Goal: Task Accomplishment & Management: Manage account settings

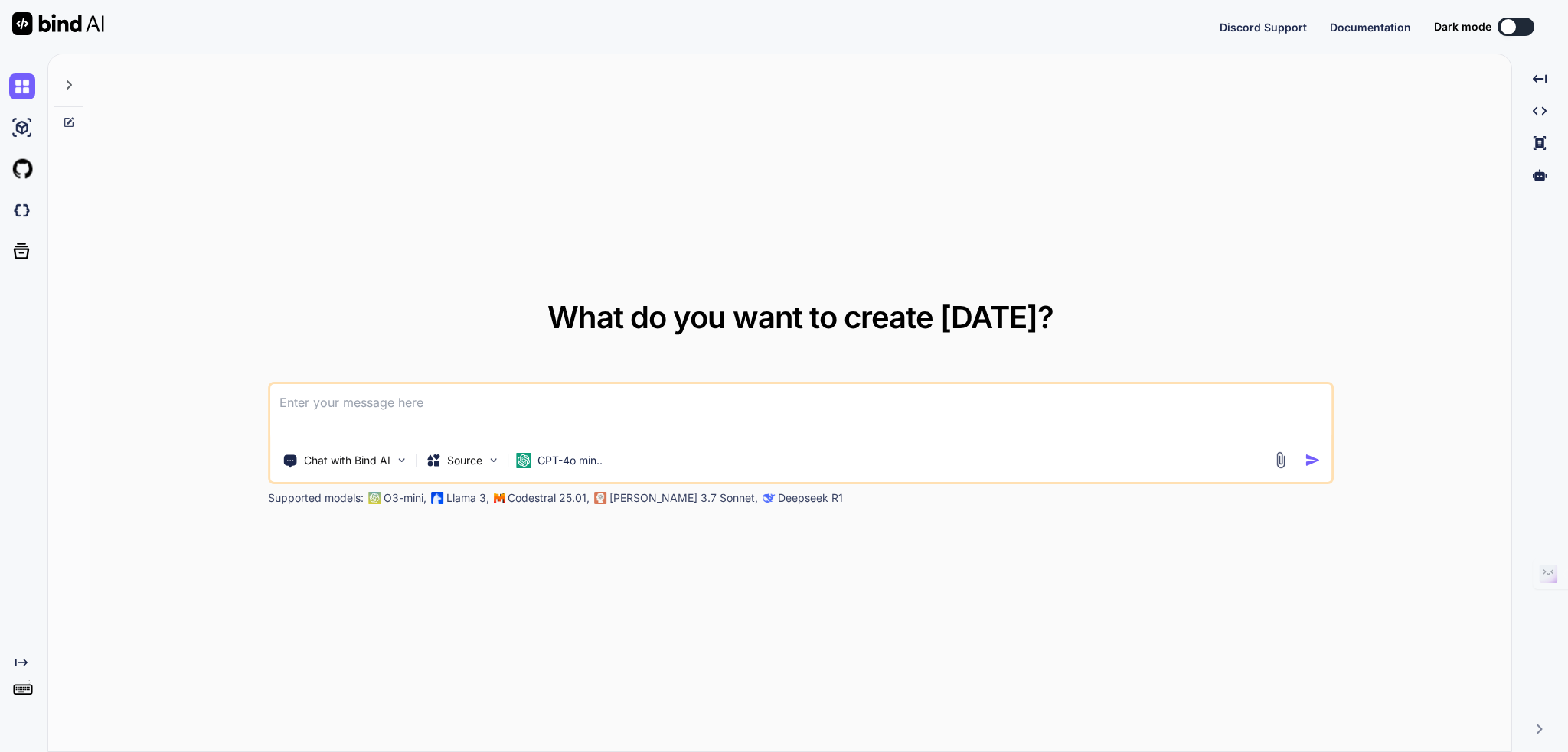
click at [981, 47] on div "Discord Support Documentation Dark mode Created with Pixso." at bounding box center [784, 26] width 1568 height 53
type textarea "x"
click at [495, 52] on div "Discord Support Documentation Dark mode Created with Pixso." at bounding box center [784, 26] width 1568 height 53
click at [20, 732] on div "Created with Pixso." at bounding box center [24, 403] width 47 height 699
click at [20, 691] on img at bounding box center [22, 696] width 26 height 26
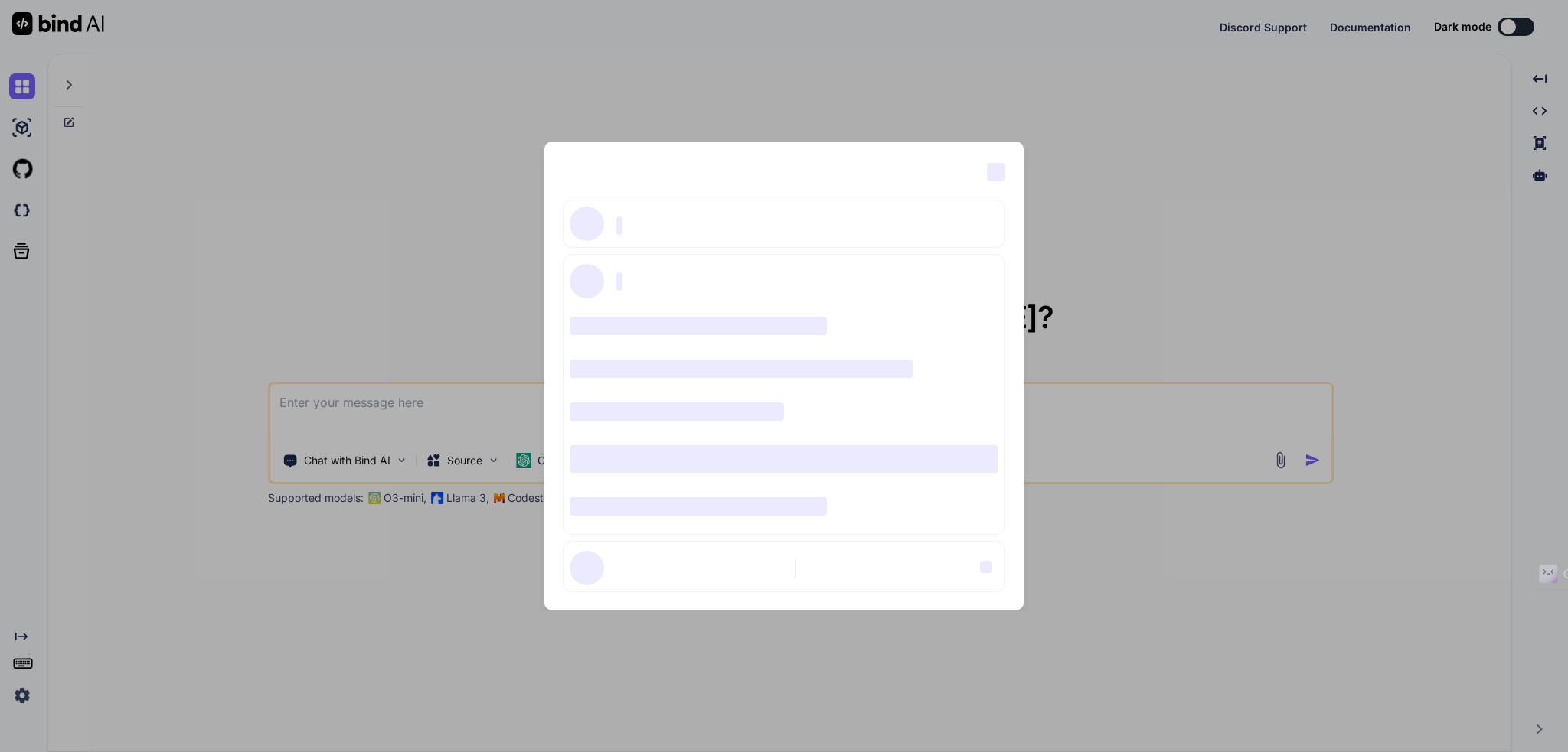
click at [998, 168] on span "‌" at bounding box center [996, 172] width 18 height 18
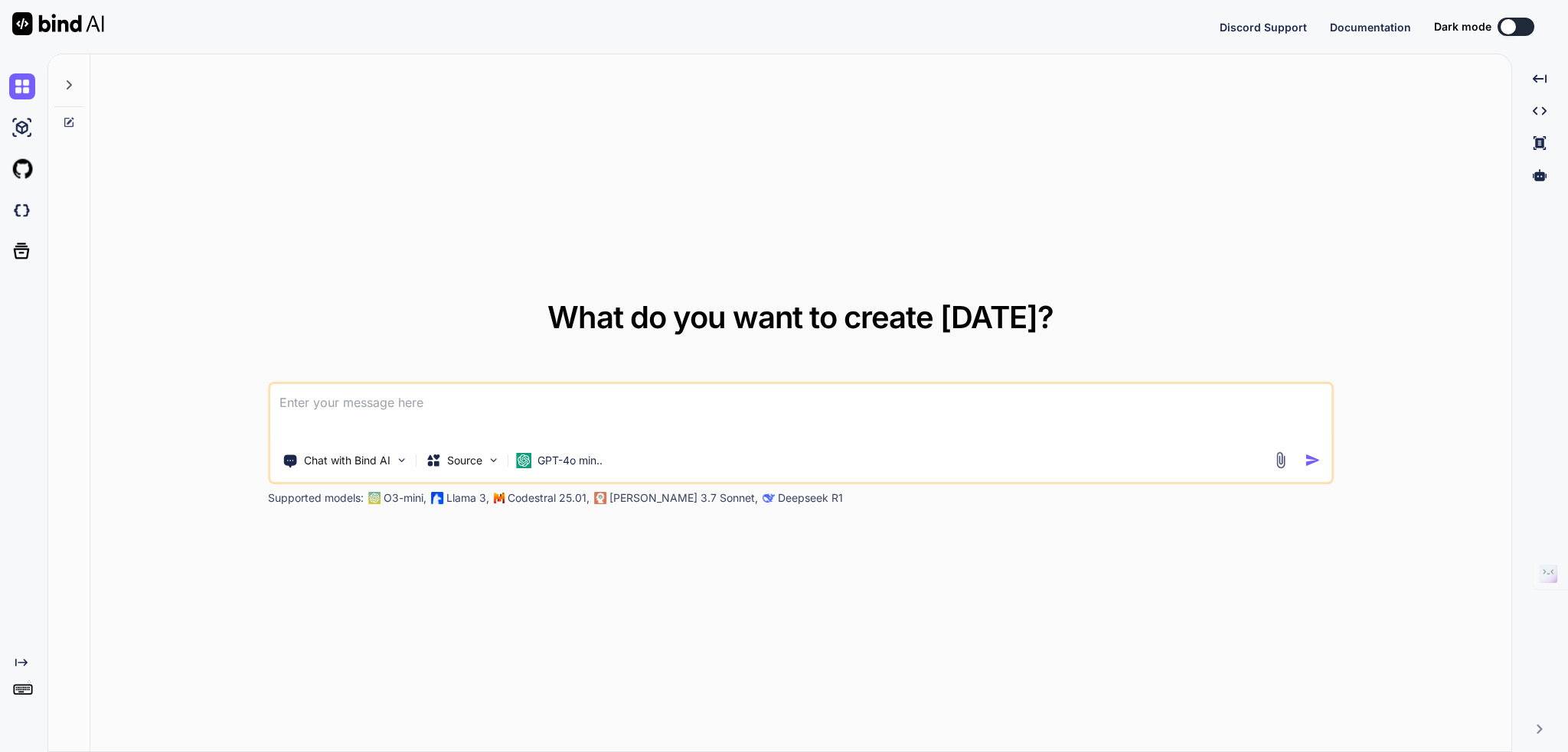
type textarea "x"
click at [753, 31] on div "Discord Support Documentation Dark mode Created with Pixso." at bounding box center [784, 26] width 1568 height 53
click at [1516, 25] on button at bounding box center [1516, 27] width 37 height 18
click at [1513, 26] on div at bounding box center [1508, 26] width 16 height 16
click at [1502, 25] on div at bounding box center [1508, 26] width 16 height 16
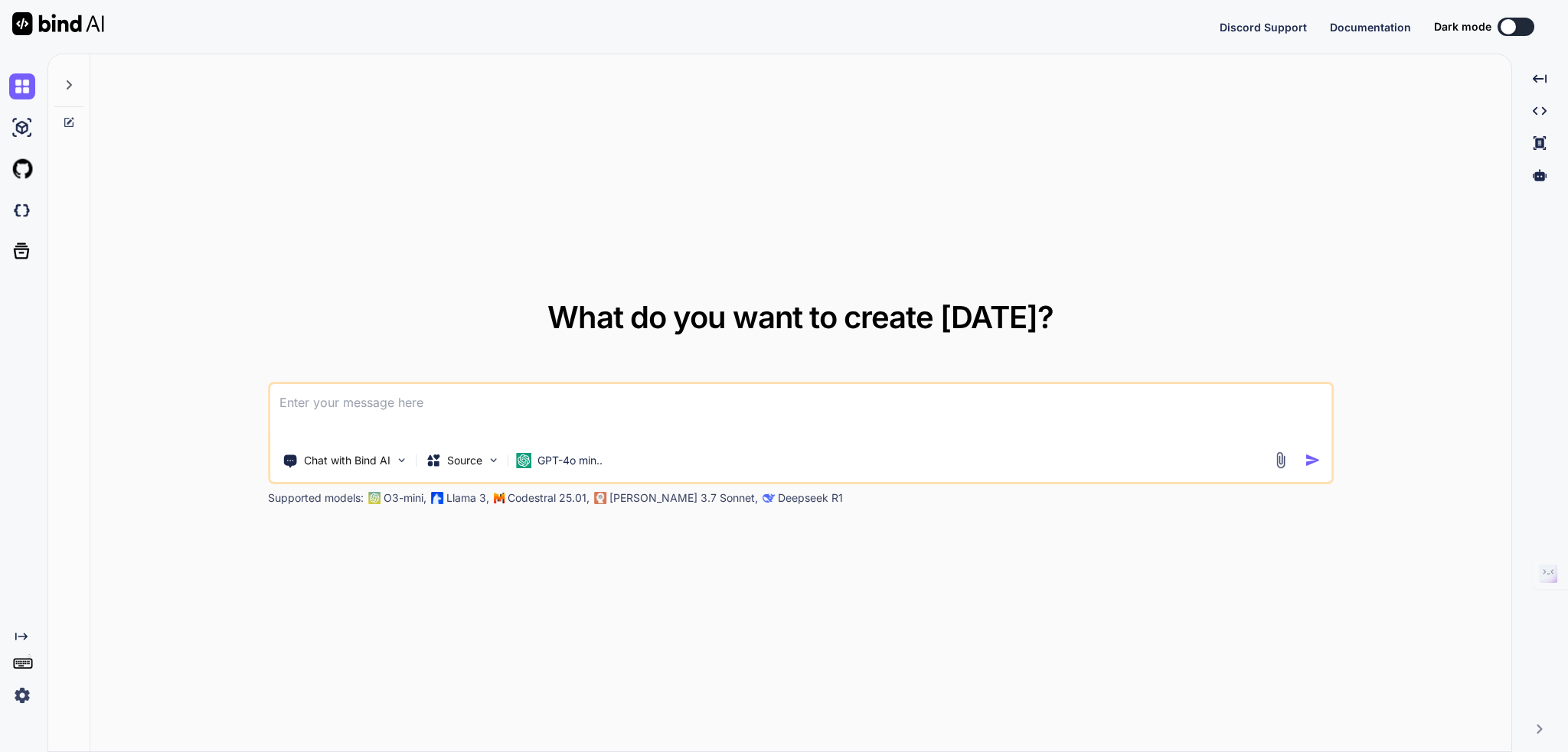
click at [50, 28] on img at bounding box center [58, 24] width 92 height 23
click at [25, 20] on img at bounding box center [58, 24] width 92 height 23
click at [44, 22] on img at bounding box center [58, 24] width 92 height 23
click at [44, 20] on img at bounding box center [58, 24] width 92 height 23
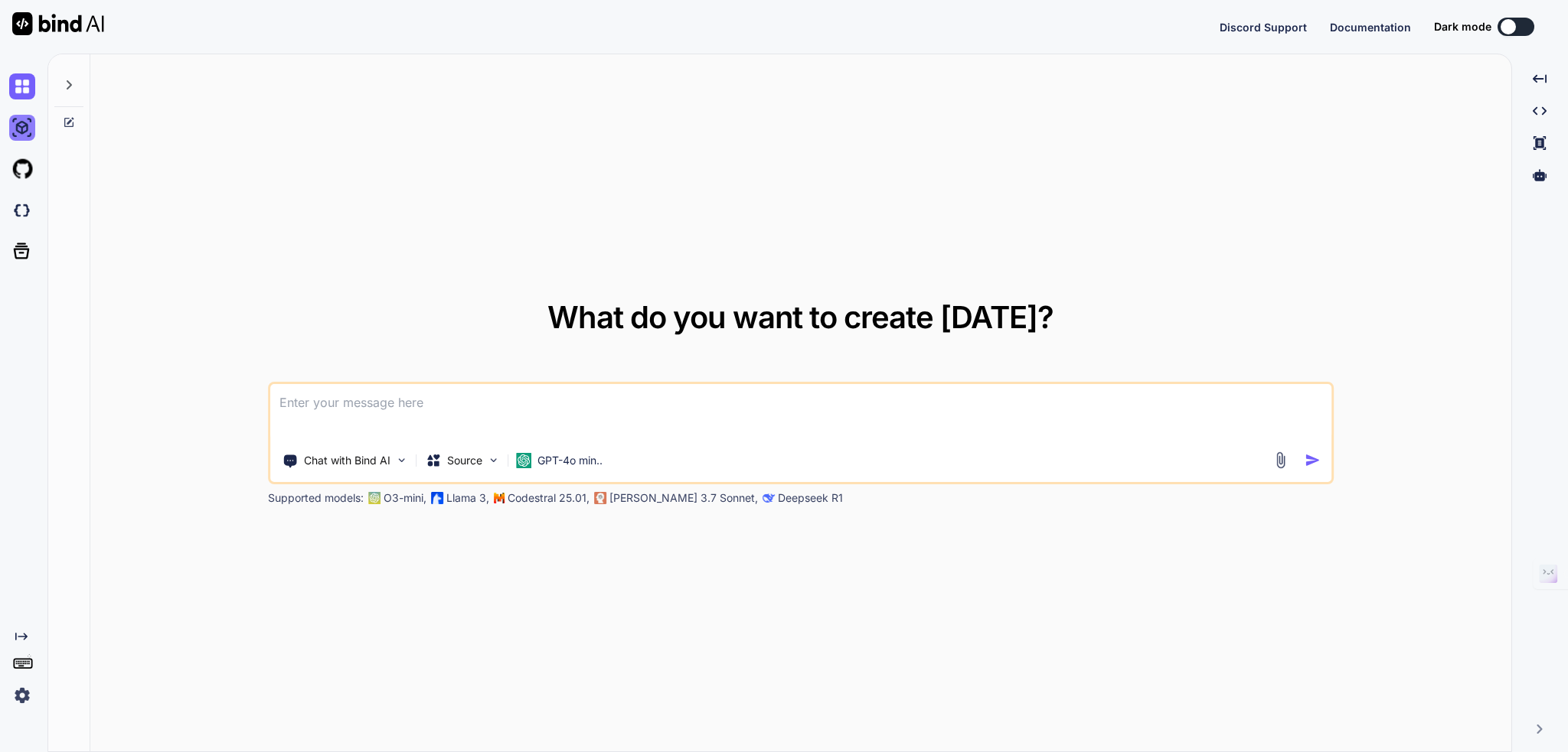
click at [28, 126] on img at bounding box center [22, 128] width 26 height 26
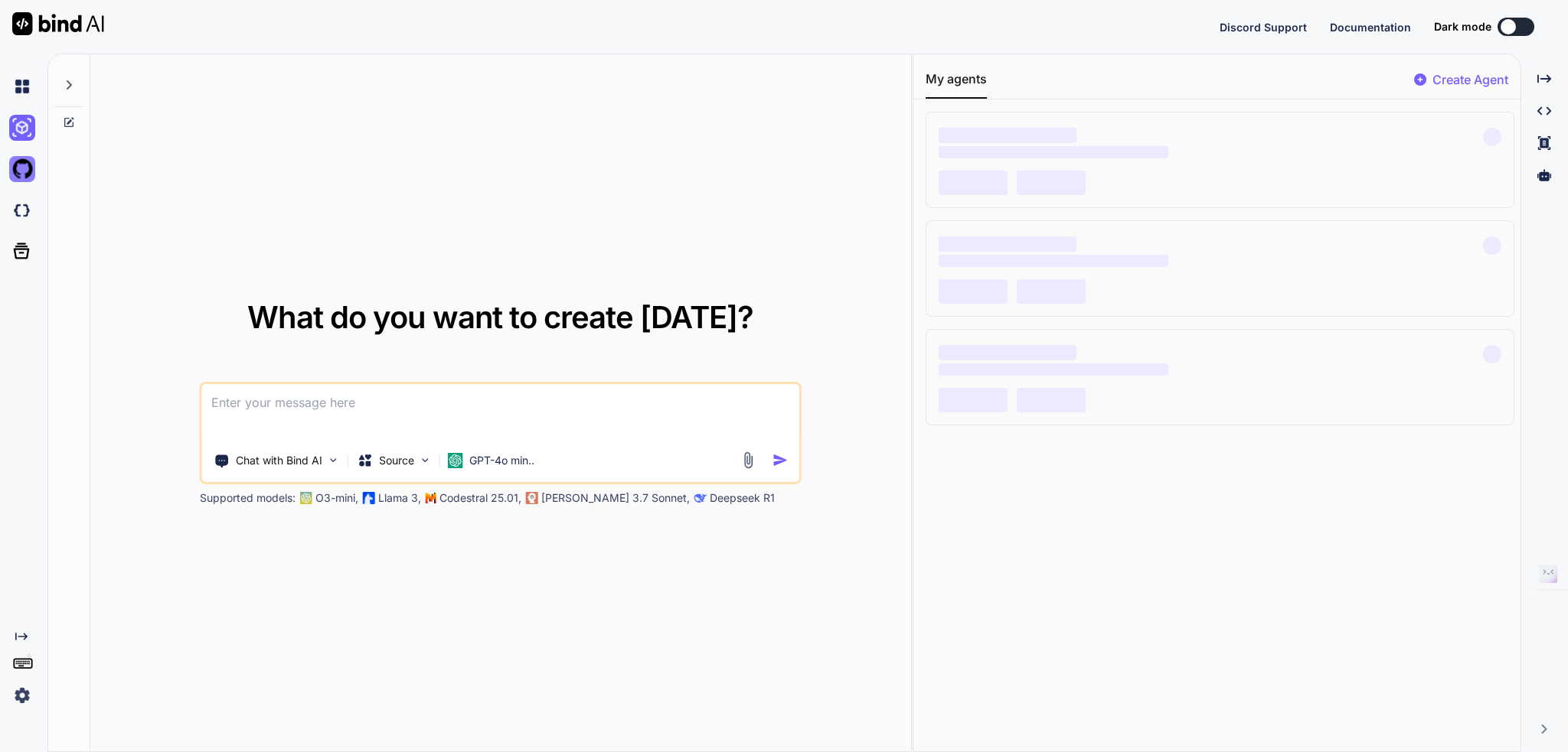
click at [30, 173] on img at bounding box center [22, 169] width 26 height 26
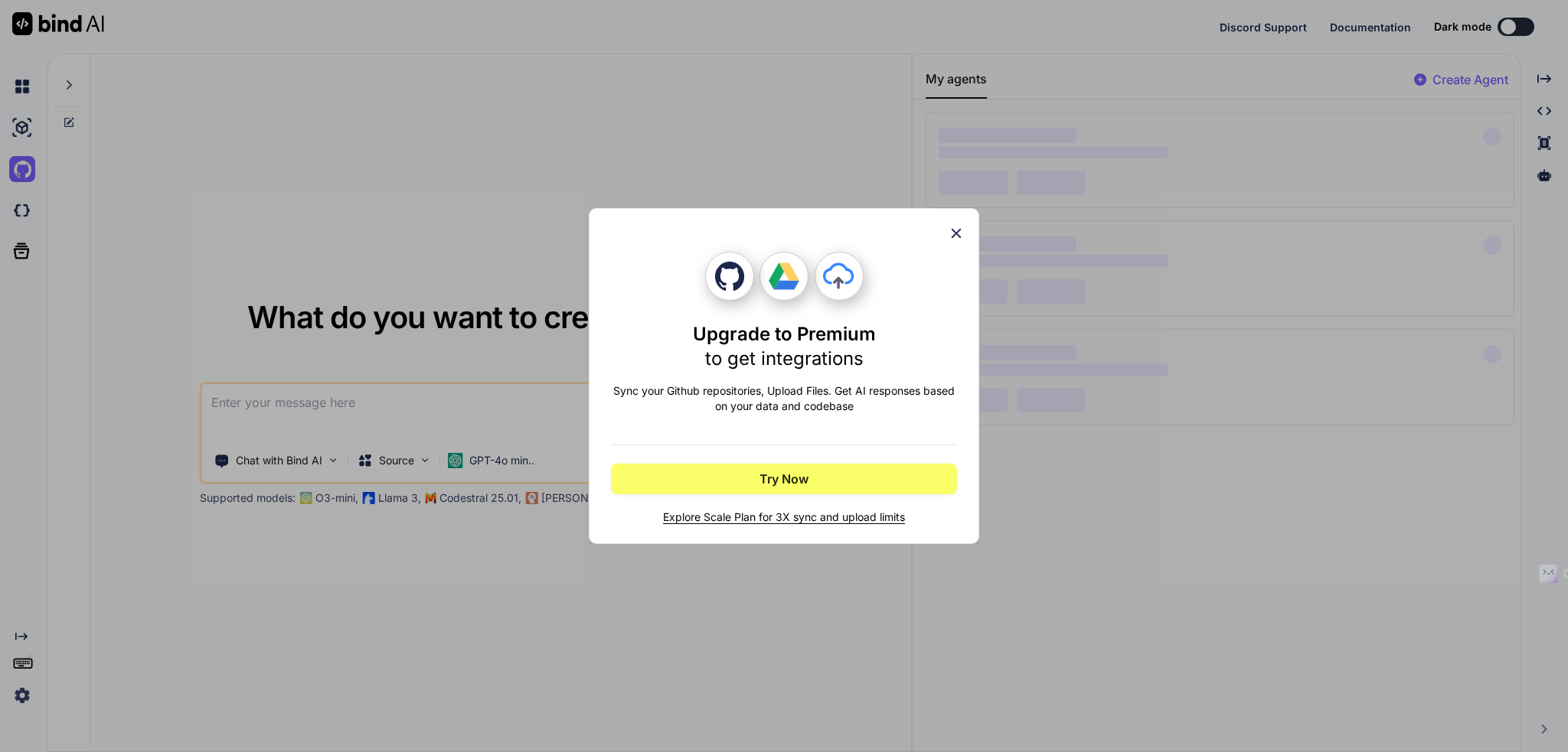
click at [840, 335] on h1 "Upgrade to Premium to get integrations" at bounding box center [784, 347] width 183 height 49
click at [951, 232] on icon at bounding box center [956, 233] width 17 height 17
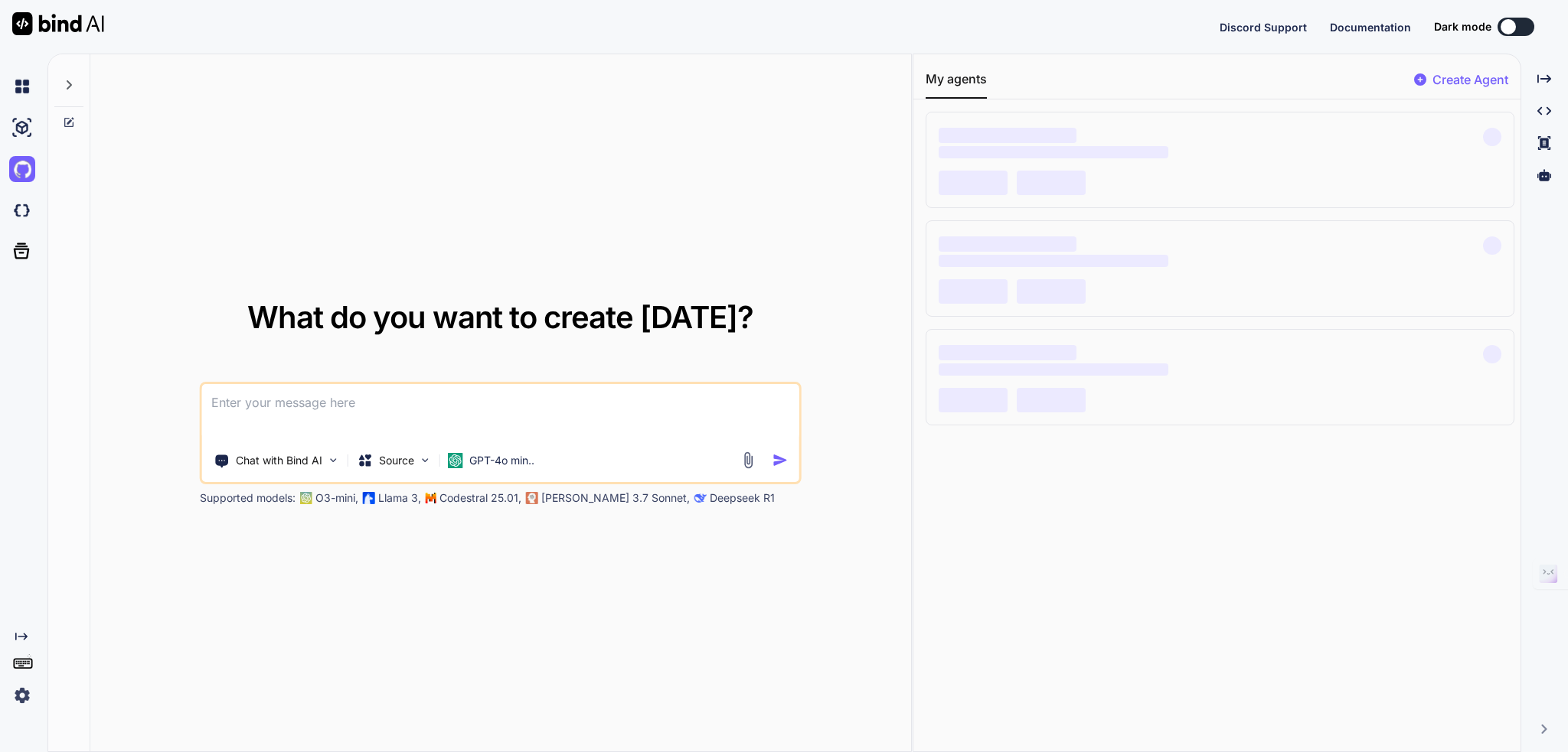
click at [24, 679] on div "Created with Pixso." at bounding box center [20, 669] width 41 height 78
click at [25, 690] on img at bounding box center [22, 696] width 26 height 26
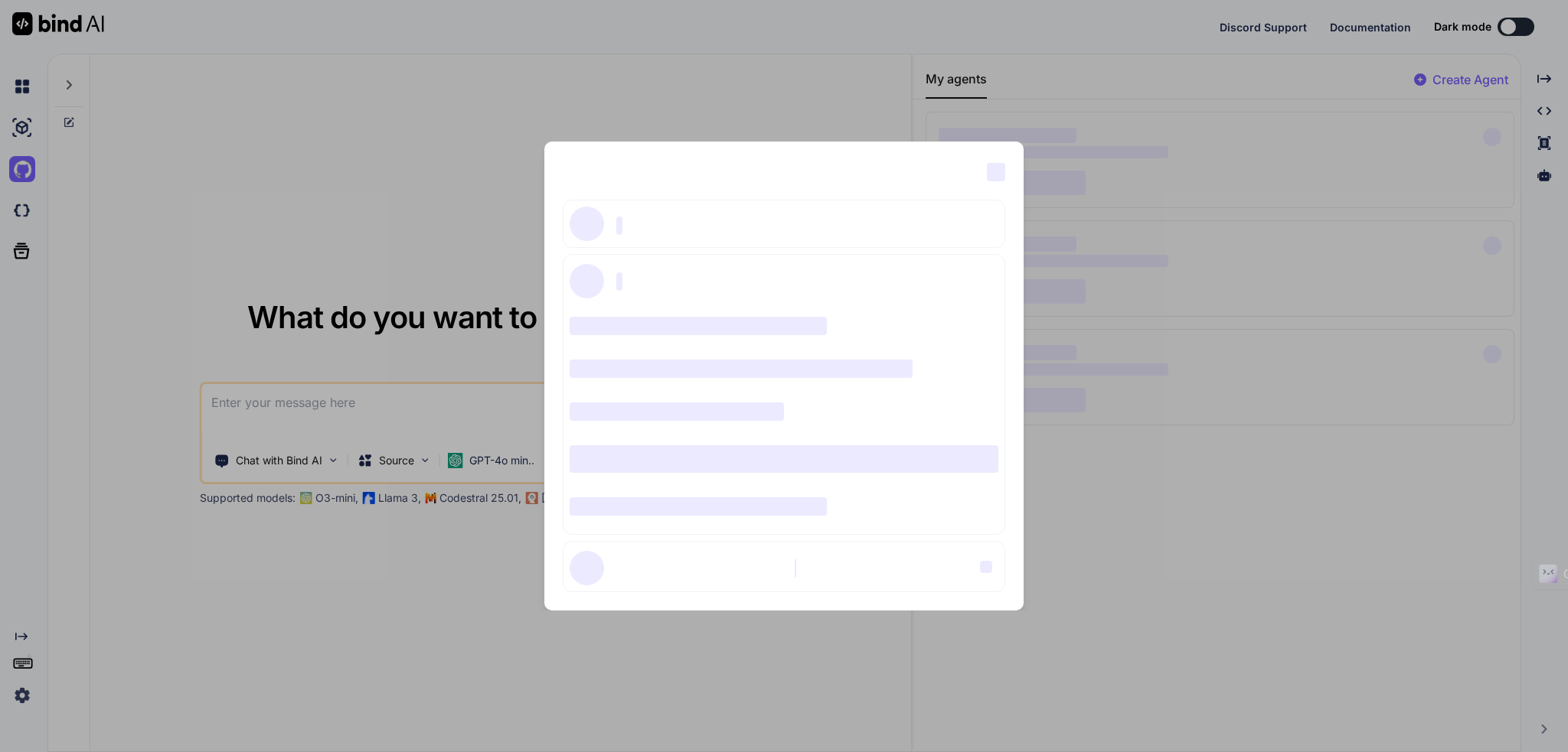
click at [996, 171] on span "‌" at bounding box center [996, 172] width 18 height 18
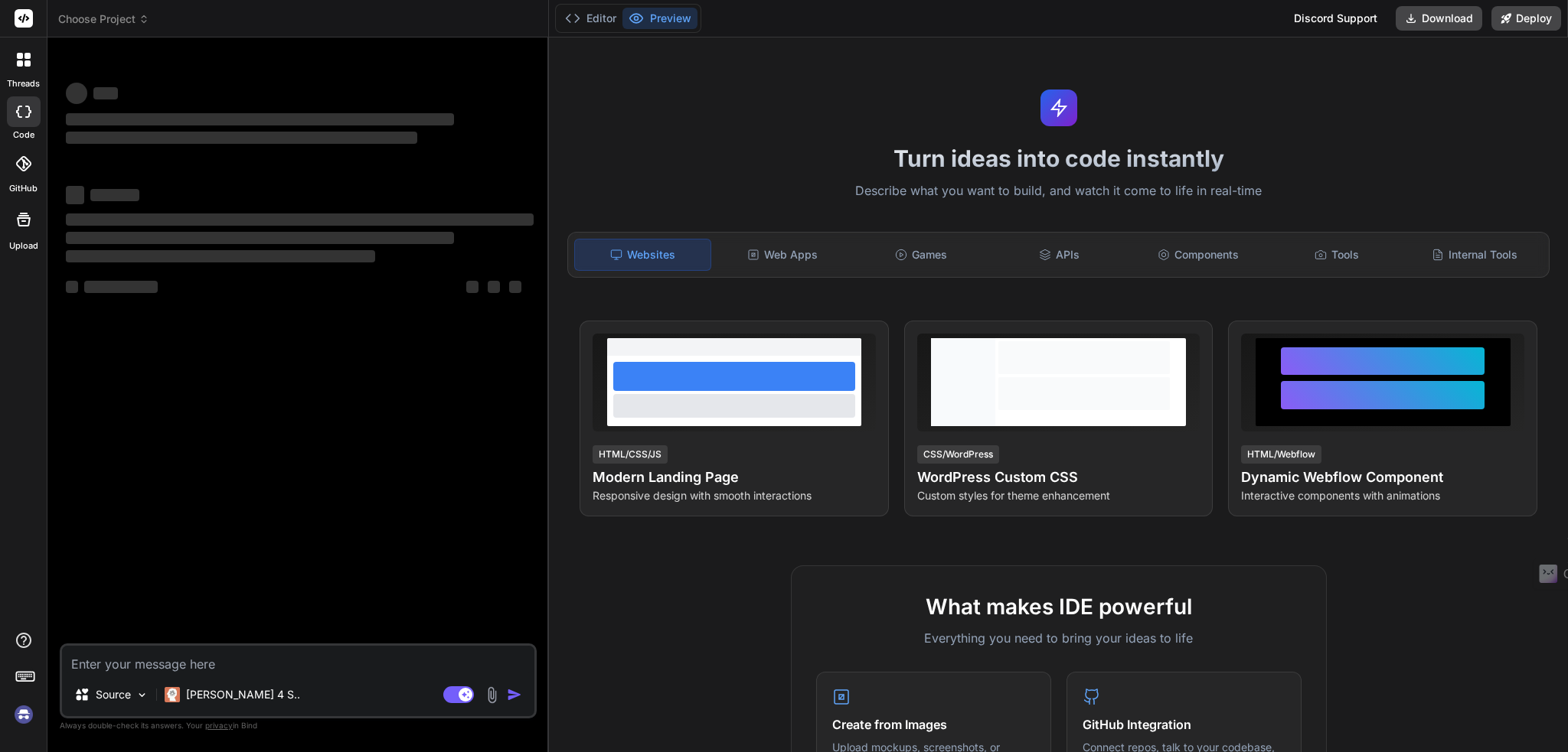
click at [1090, 19] on div "Editor Preview Discord Support Download Deploy" at bounding box center [1058, 19] width 1019 height 38
click at [418, 502] on div "‌ ‌ ‌ ‌ ‌ ‌ ‌ ‌ ‌ ‌ ‌ ‌ ‌ ‌" at bounding box center [300, 347] width 474 height 594
click at [1268, 135] on div "Turn ideas into code instantly Describe what you want to build, and watch it co…" at bounding box center [1058, 394] width 1019 height 714
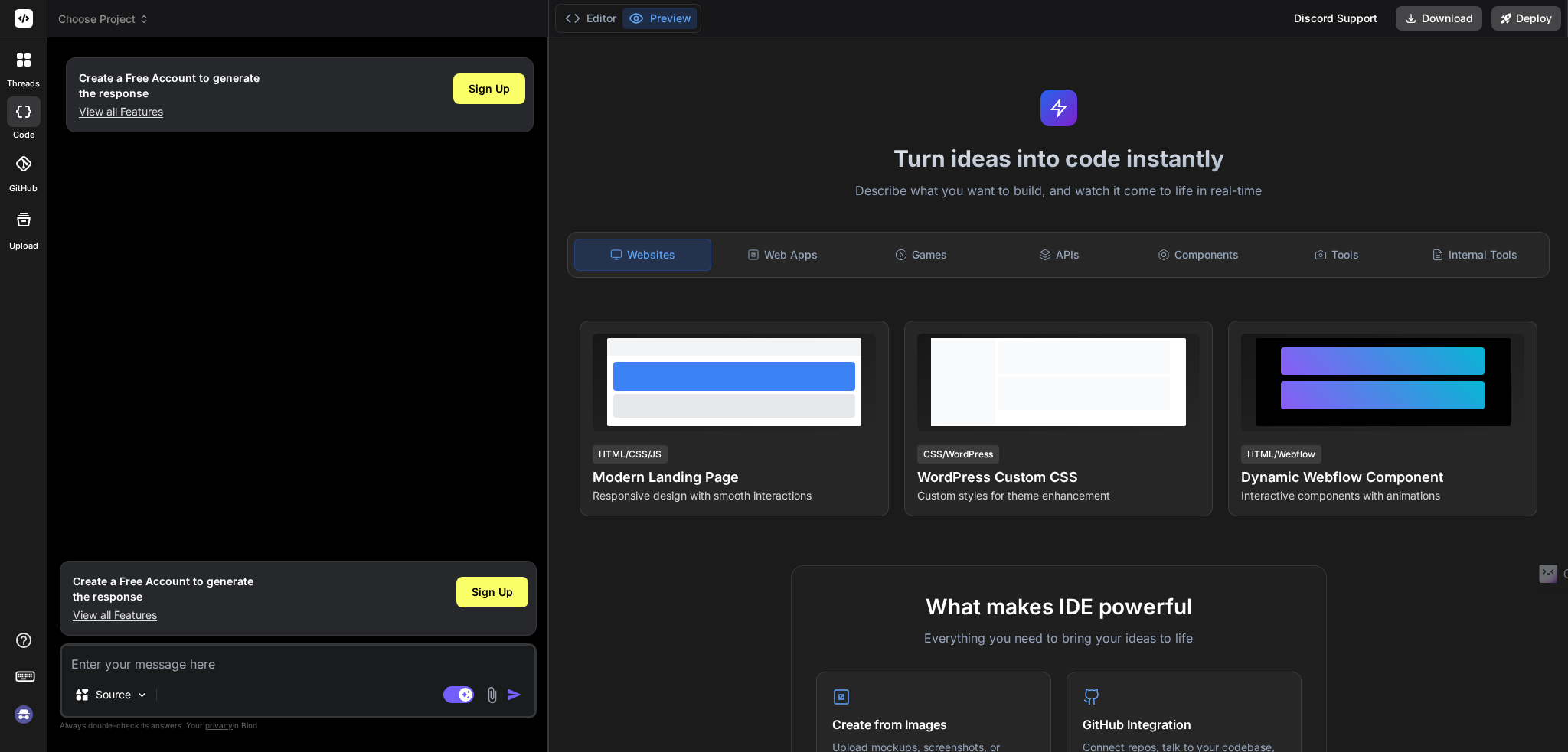
click at [1069, 28] on div "Editor Preview Discord Support Download Deploy" at bounding box center [1058, 19] width 1019 height 38
click at [29, 717] on img at bounding box center [24, 714] width 26 height 26
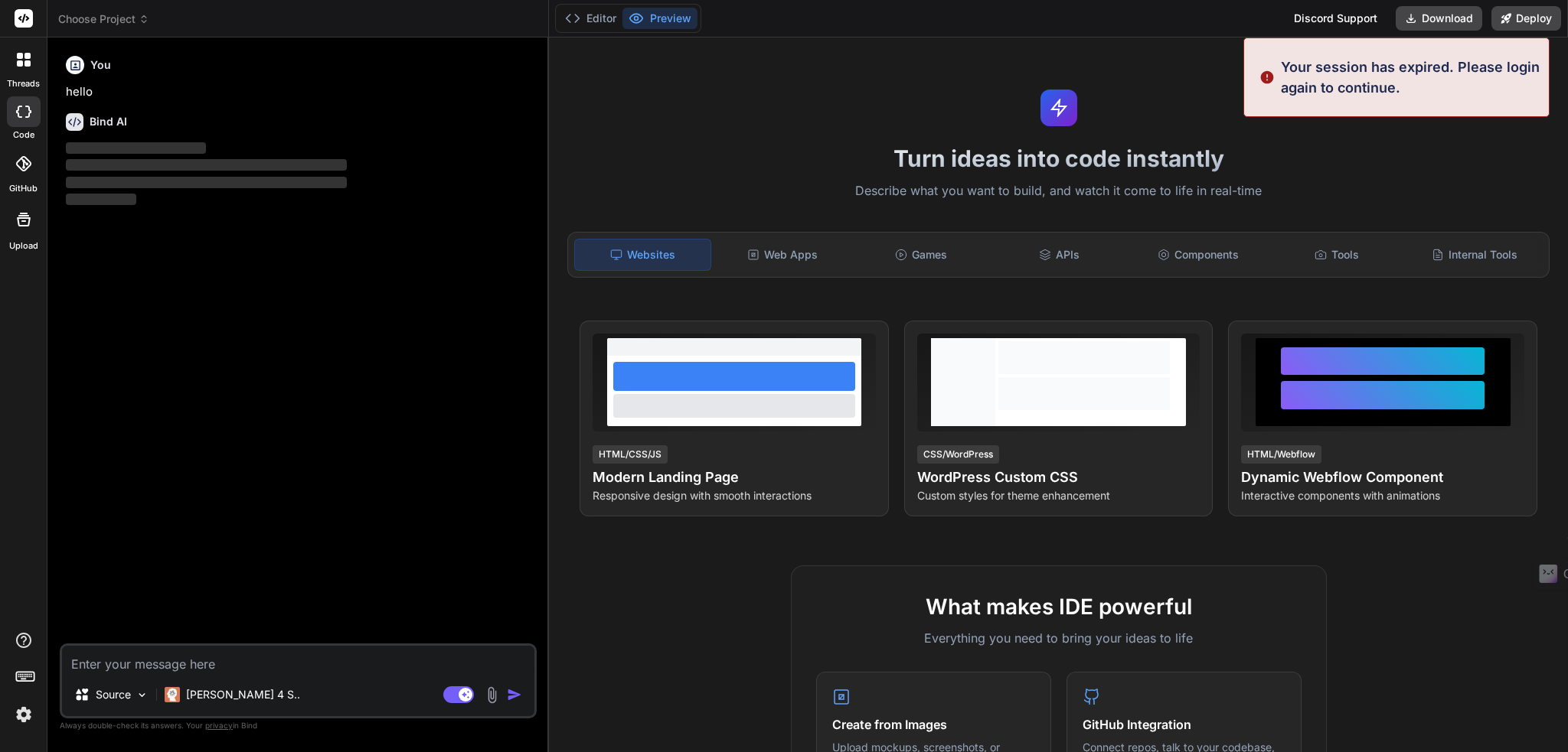
click at [1369, 68] on p "Your session has expired. Please login again to continue." at bounding box center [1410, 77] width 259 height 41
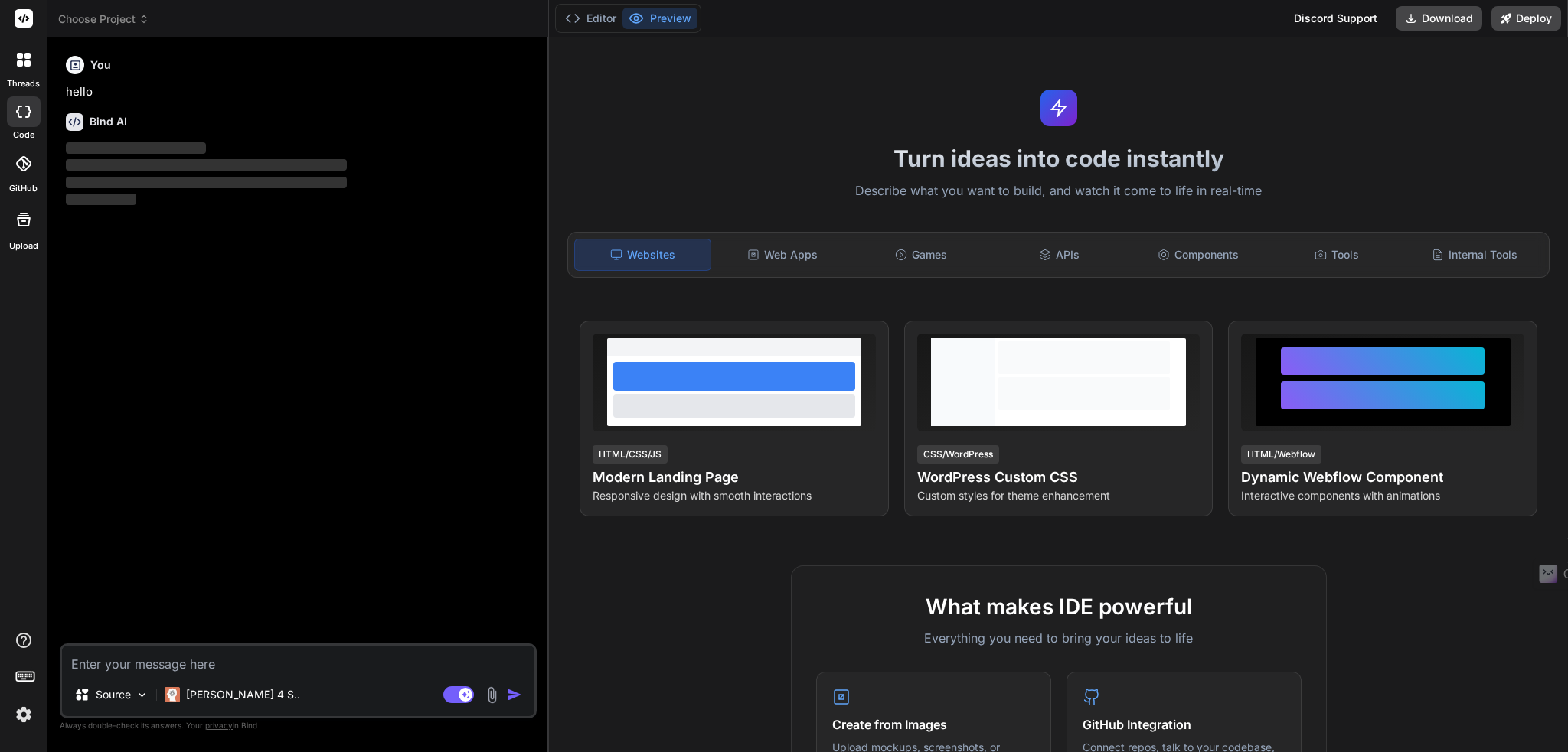
click at [29, 712] on img at bounding box center [24, 714] width 26 height 26
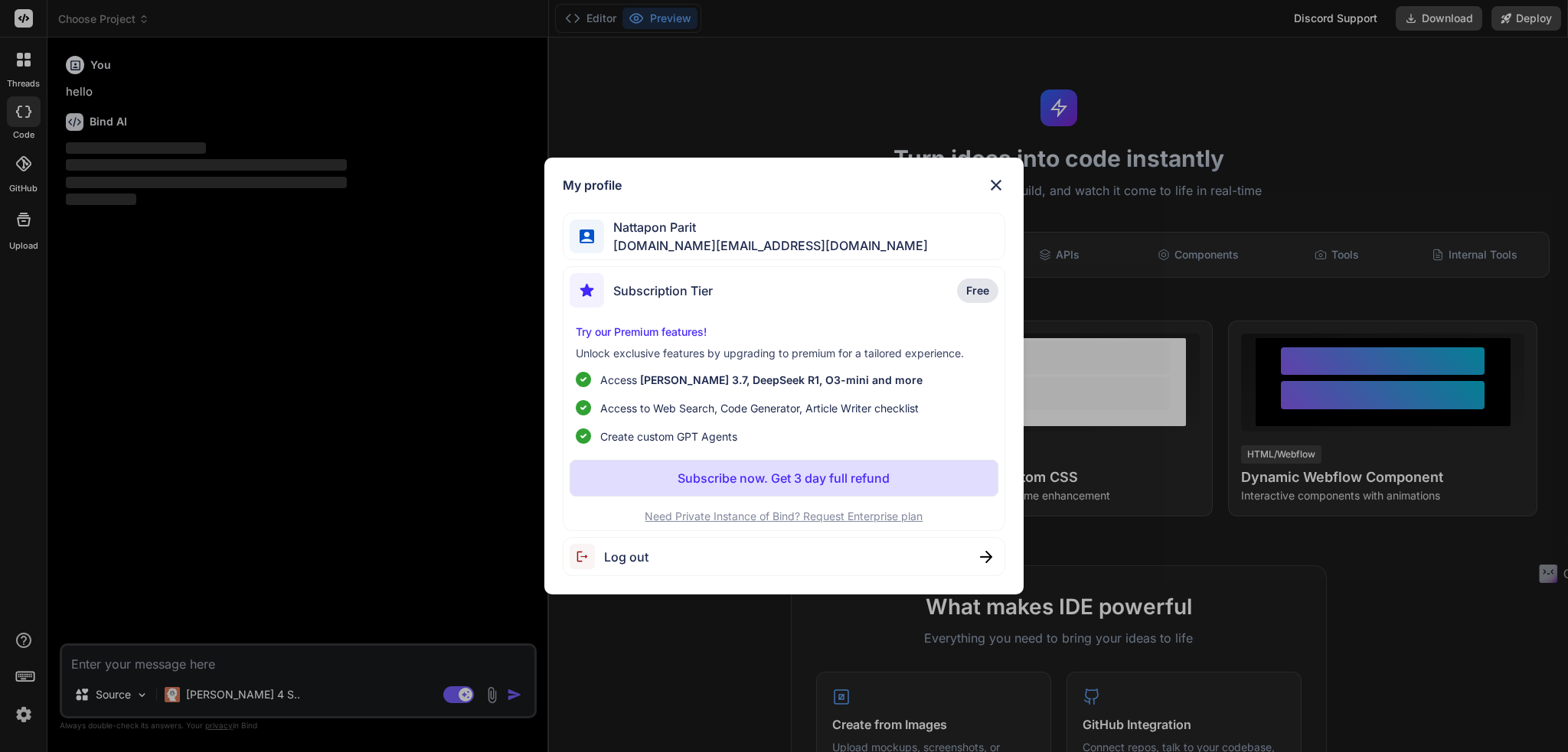
click at [618, 552] on span "Log out" at bounding box center [626, 556] width 44 height 18
type textarea "x"
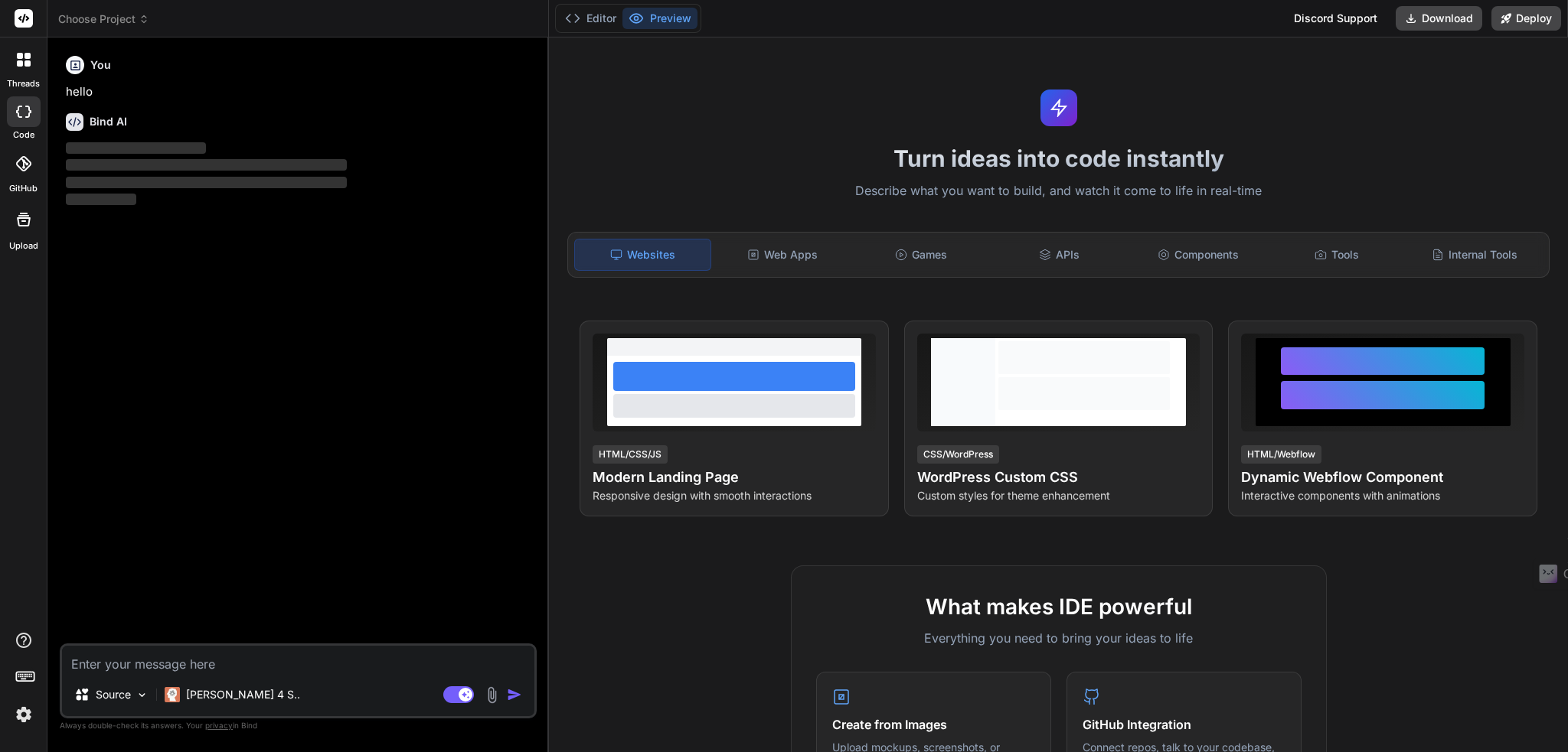
click at [25, 716] on img at bounding box center [24, 714] width 26 height 26
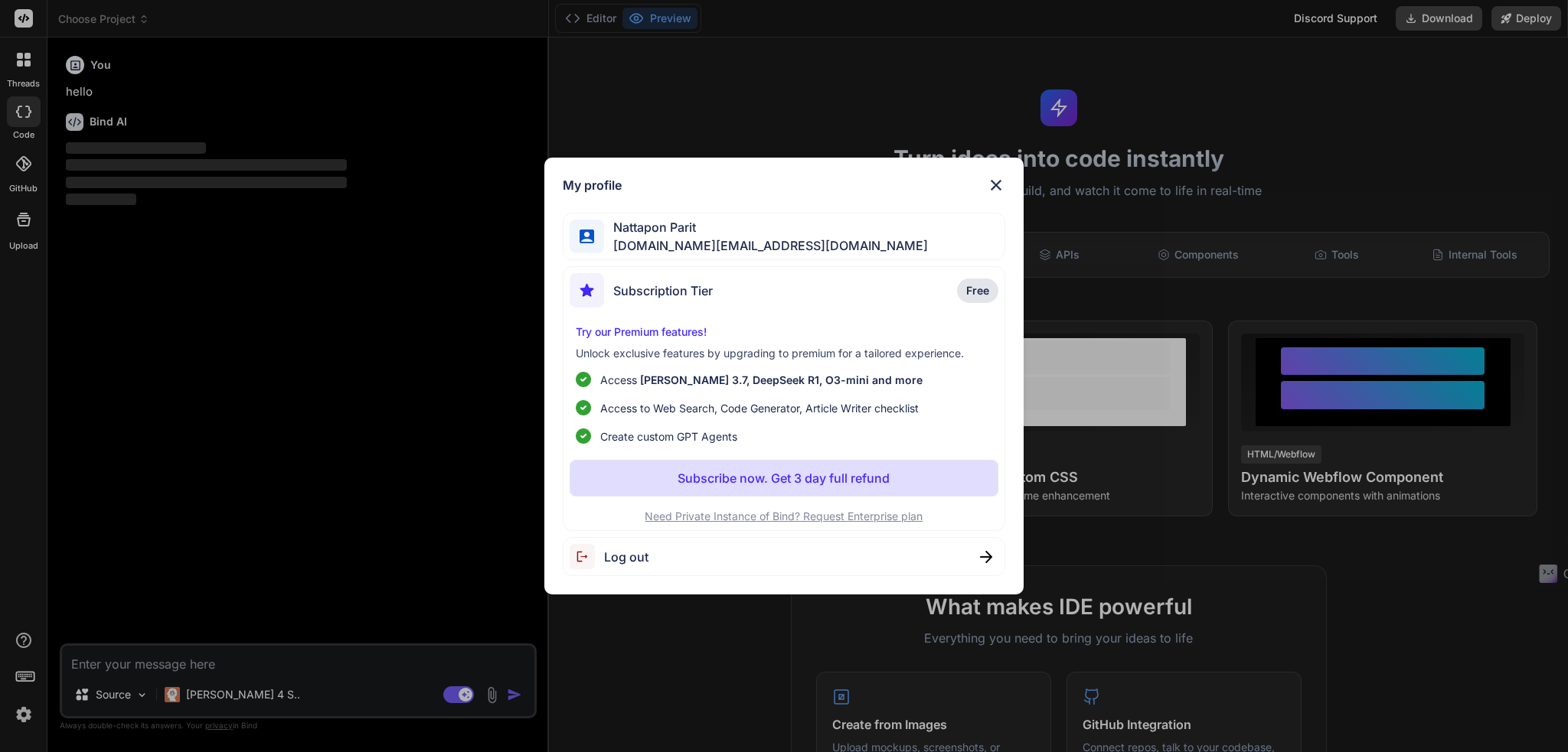
click at [995, 186] on img at bounding box center [996, 185] width 18 height 18
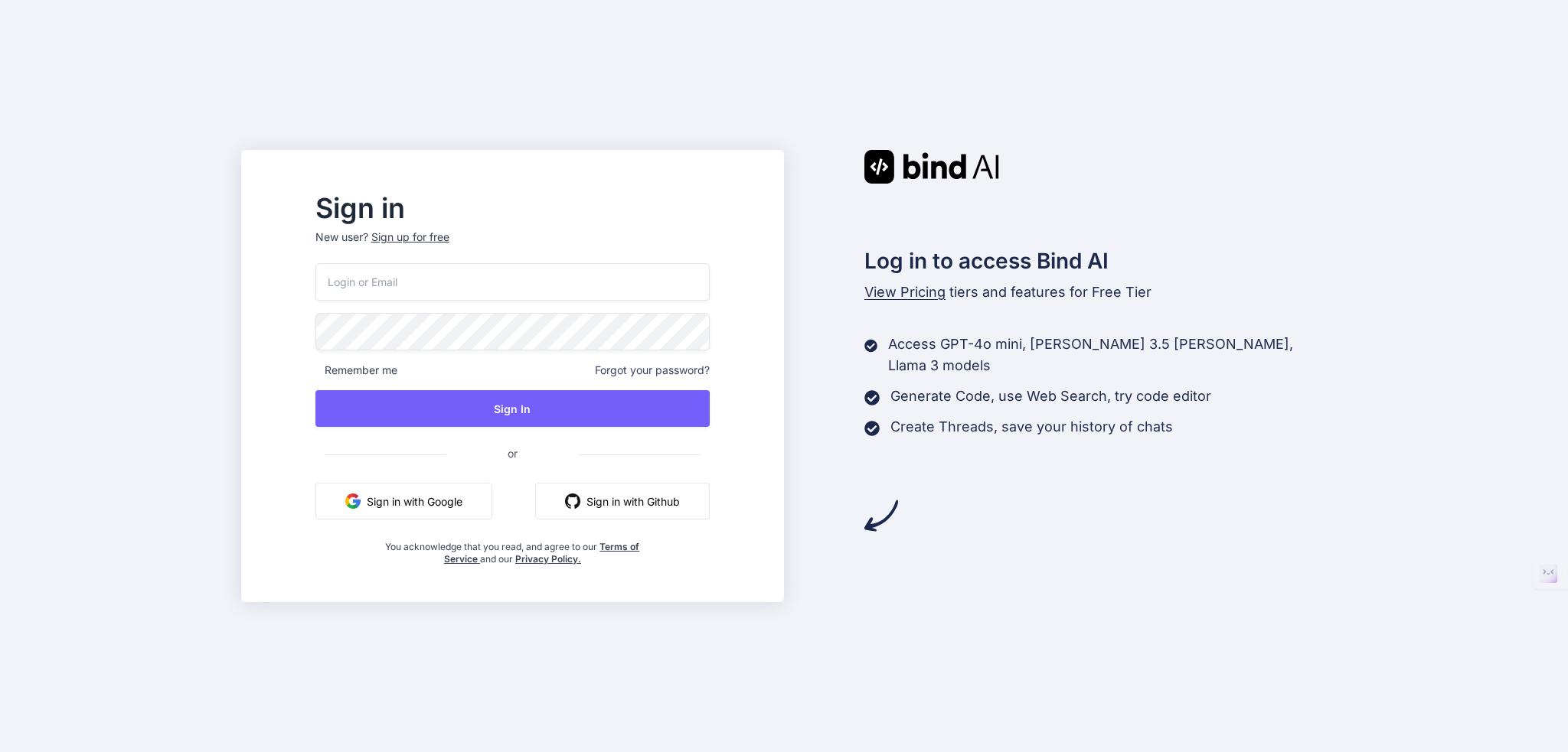
click at [805, 200] on div "Log in to access Bind AI View Pricing tiers and features for Free Tier Access G…" at bounding box center [1055, 340] width 543 height 382
click at [394, 290] on input "email" at bounding box center [513, 282] width 395 height 38
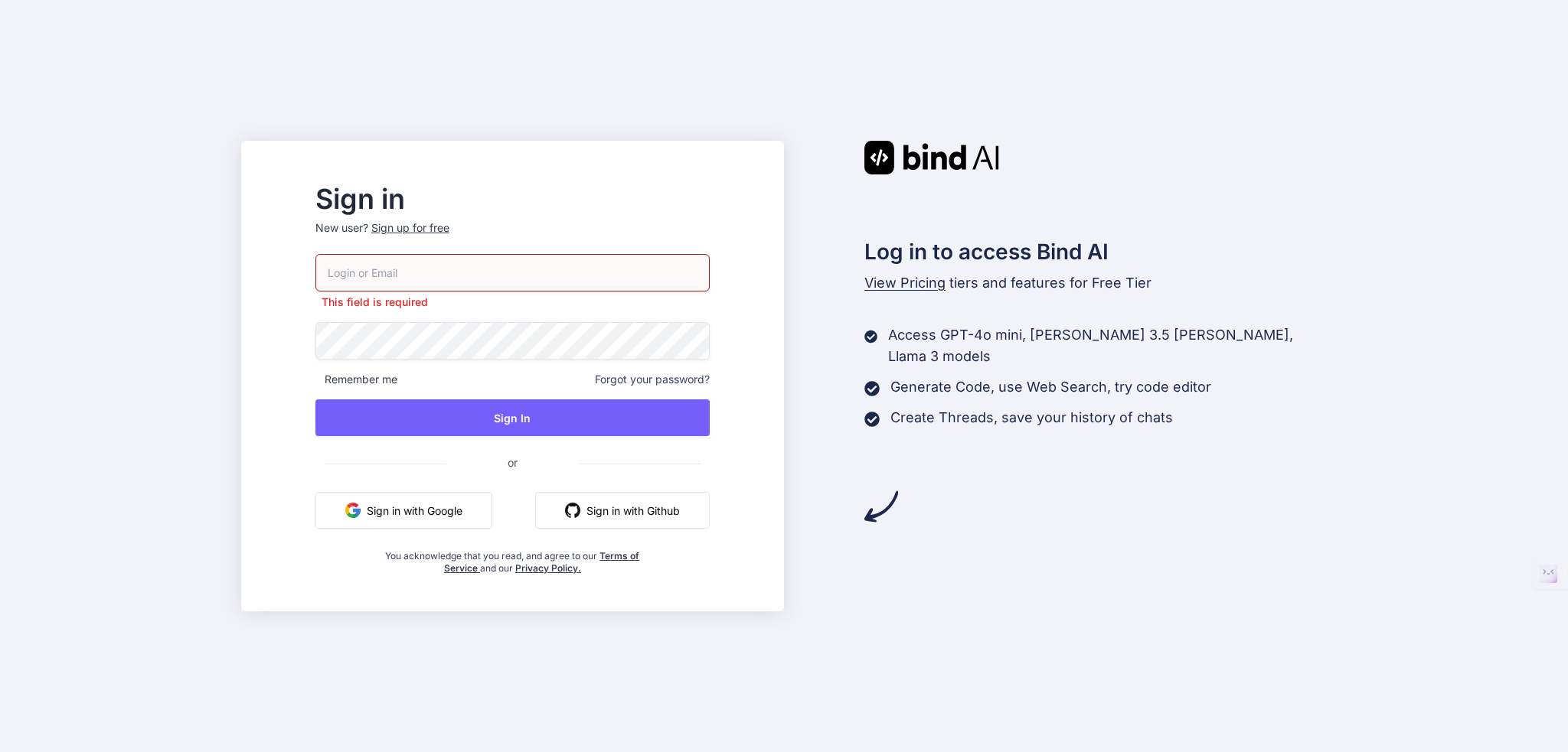
type input "nattapon.ltd@gmail.com"
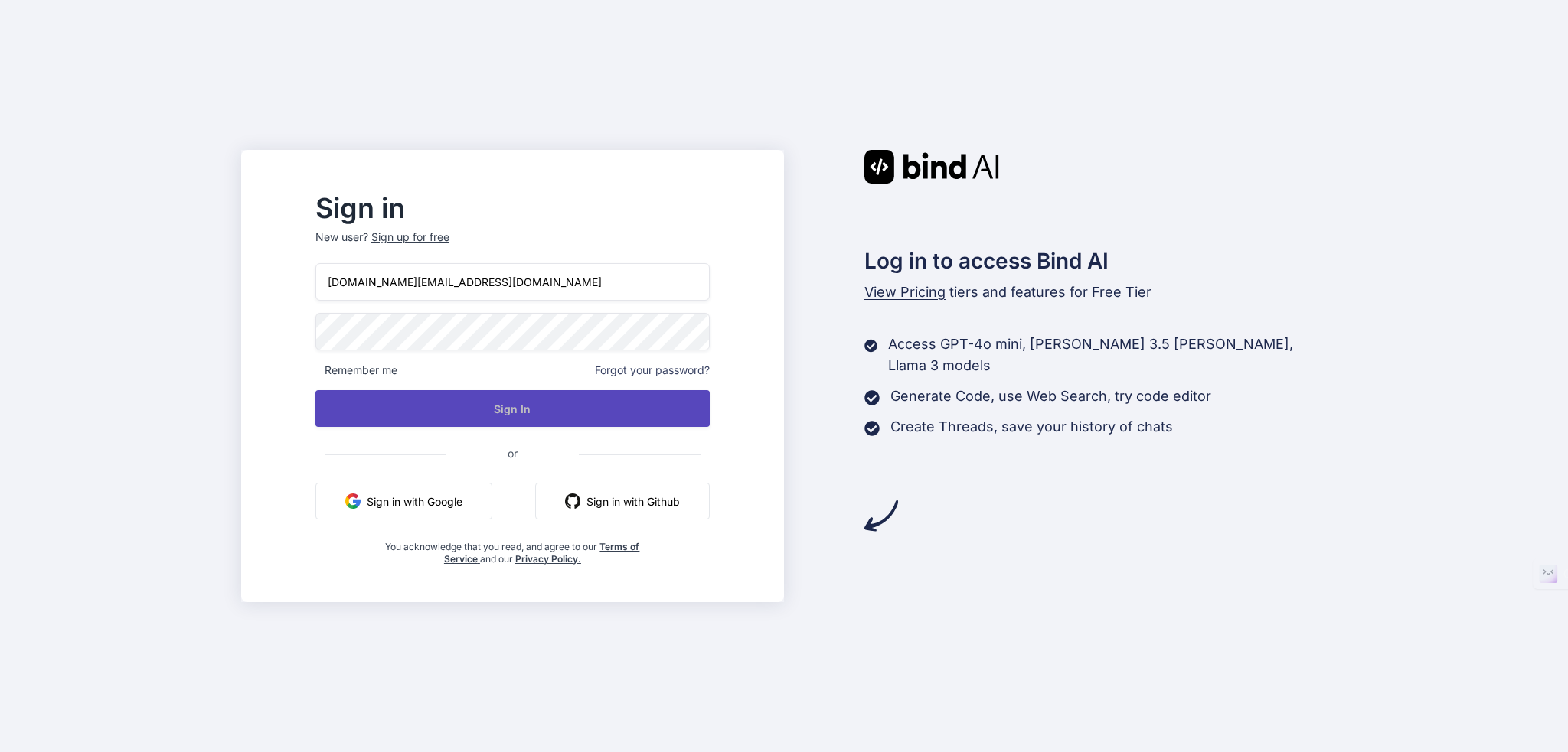
click at [572, 400] on button "Sign In" at bounding box center [513, 408] width 395 height 37
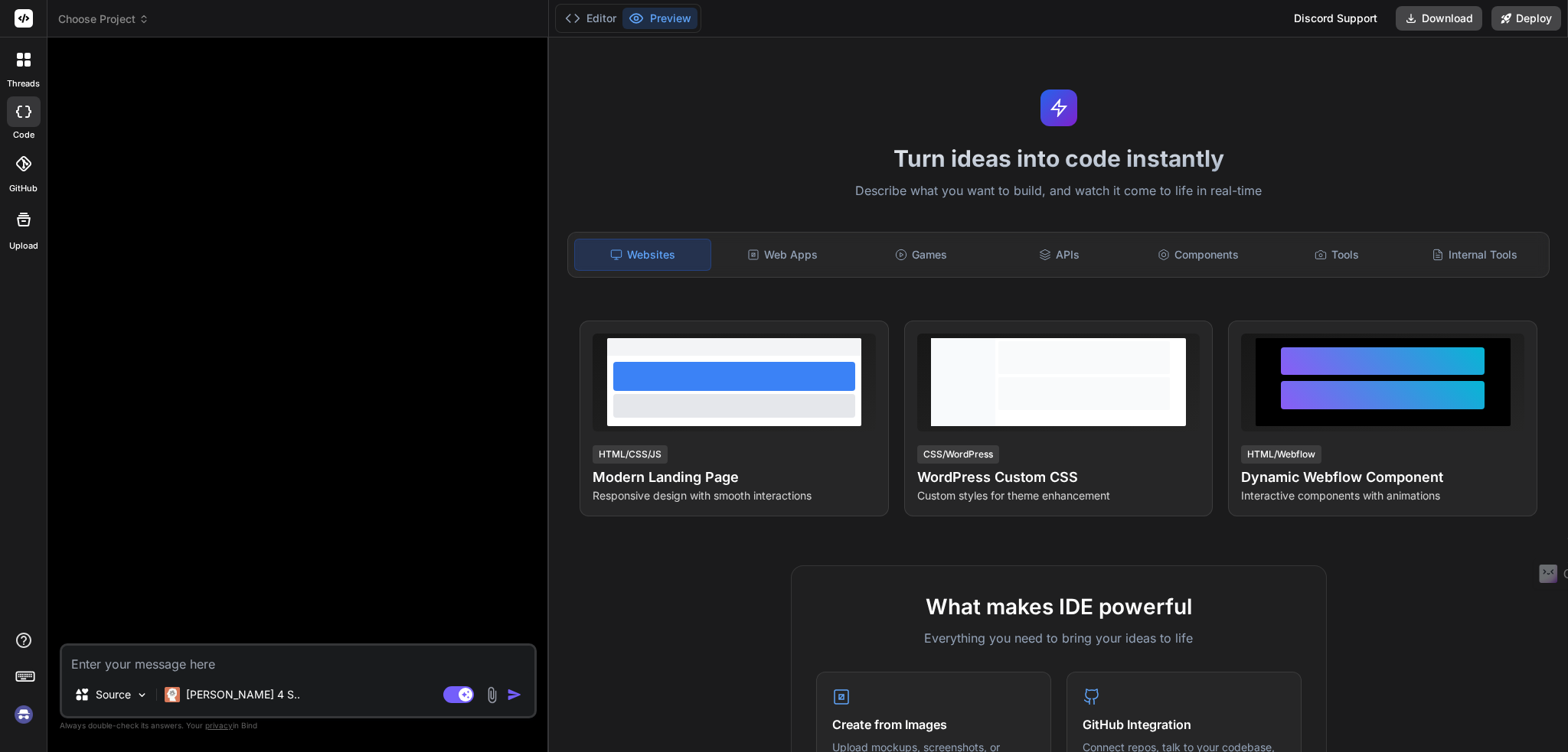
click at [25, 714] on img at bounding box center [24, 714] width 26 height 26
type textarea "x"
click at [914, 24] on div "Editor Preview Discord Support Invite Team Download Deploy" at bounding box center [1058, 19] width 1019 height 38
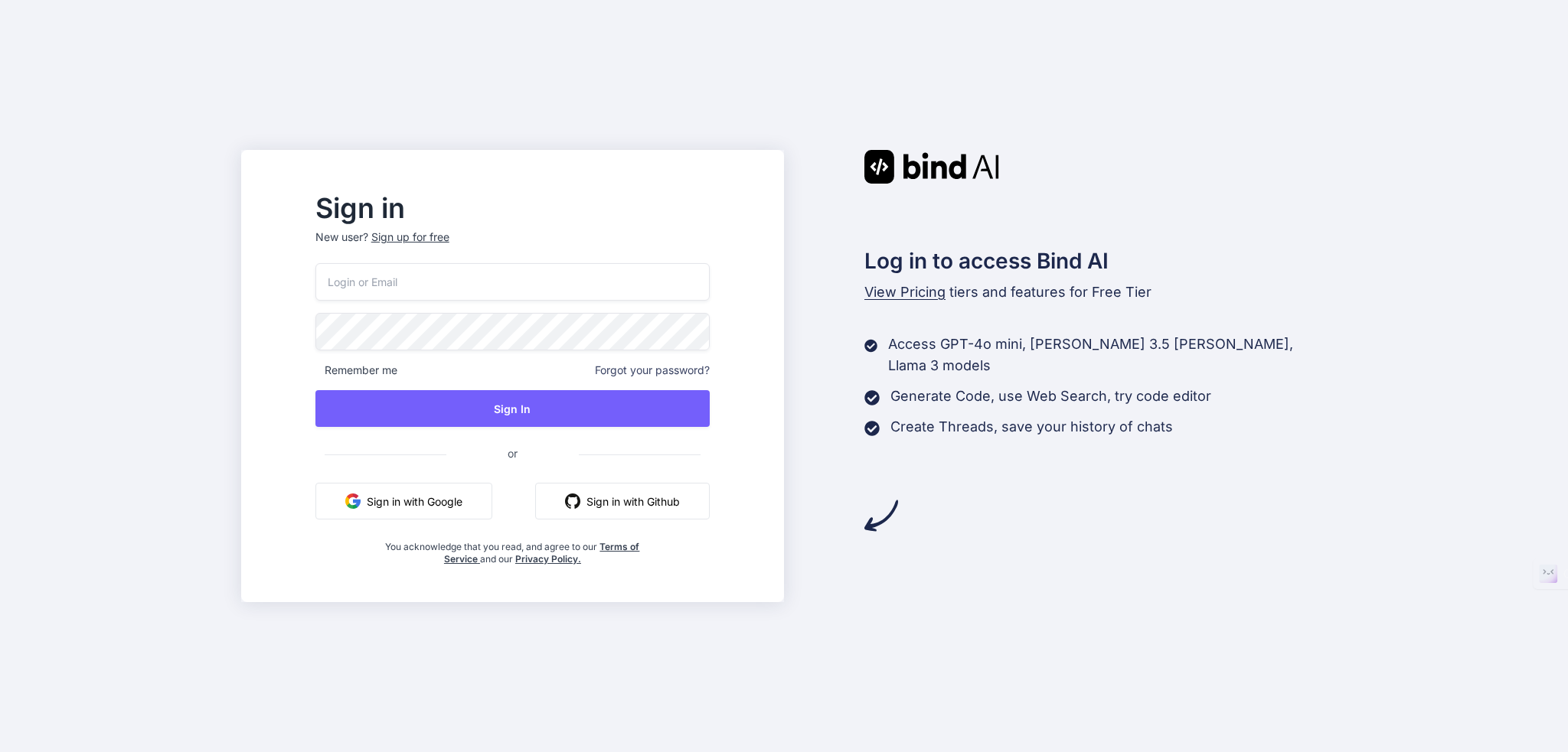
click at [482, 291] on input "email" at bounding box center [513, 282] width 395 height 38
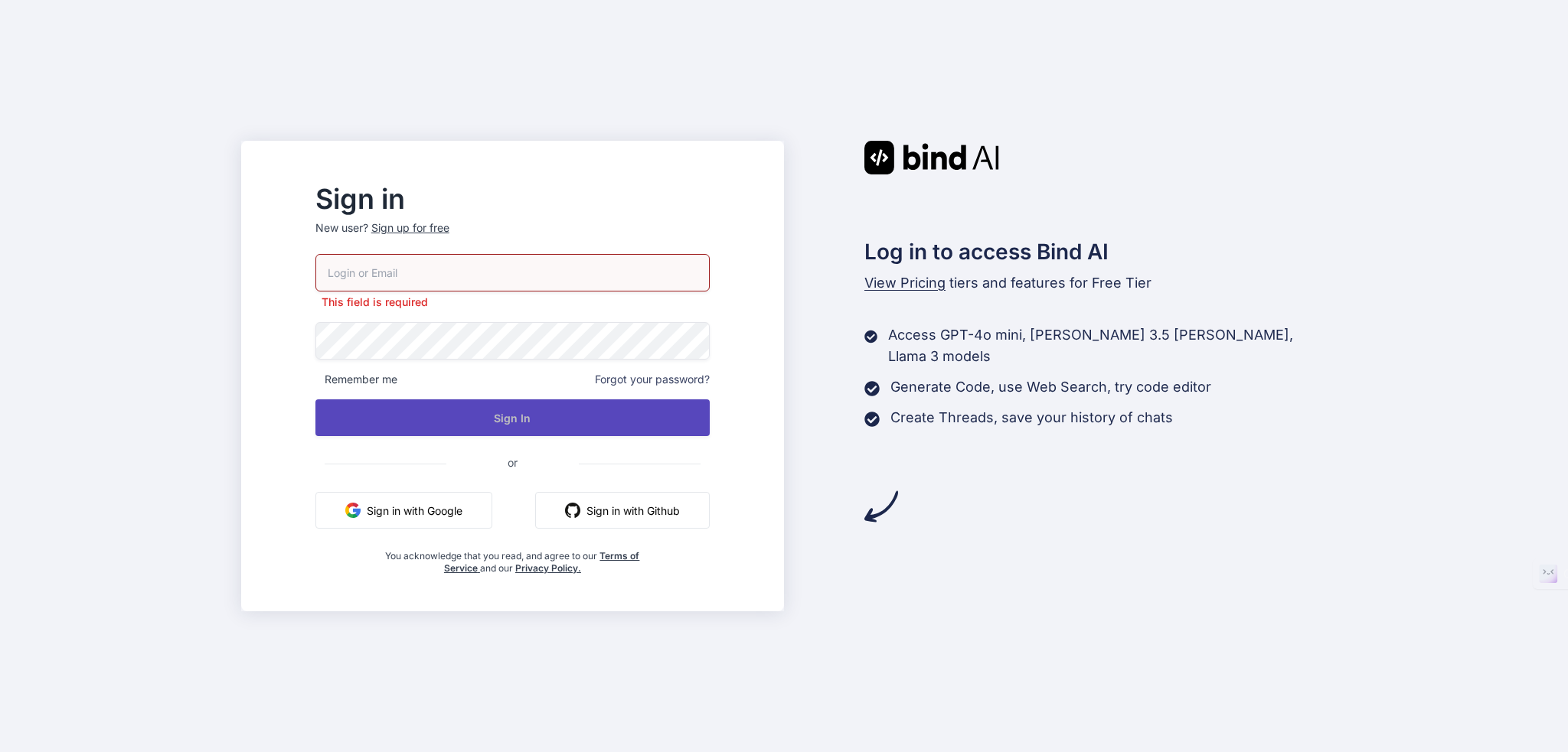
type input "[EMAIL_ADDRESS][DOMAIN_NAME]"
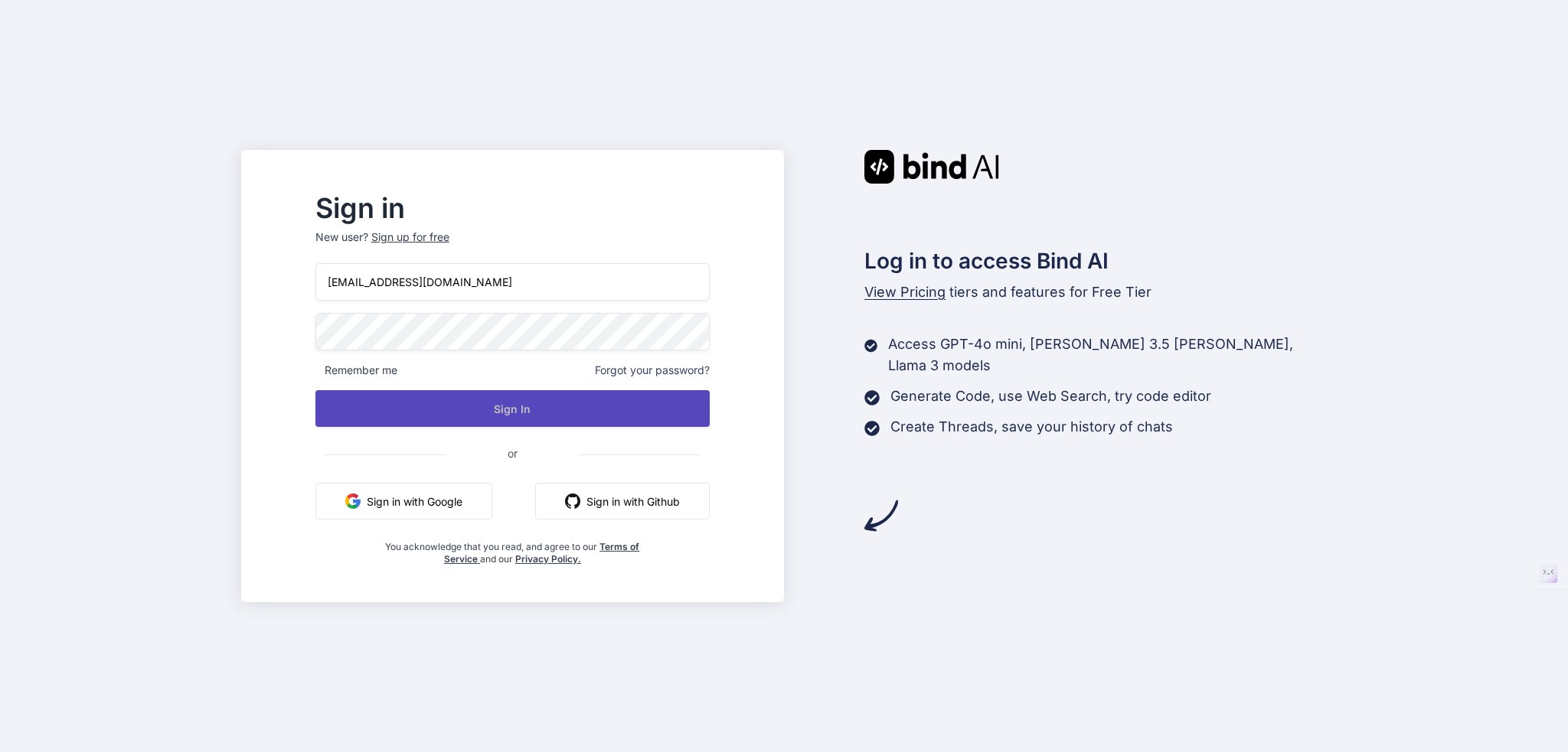
click at [535, 402] on button "Sign In" at bounding box center [513, 408] width 395 height 37
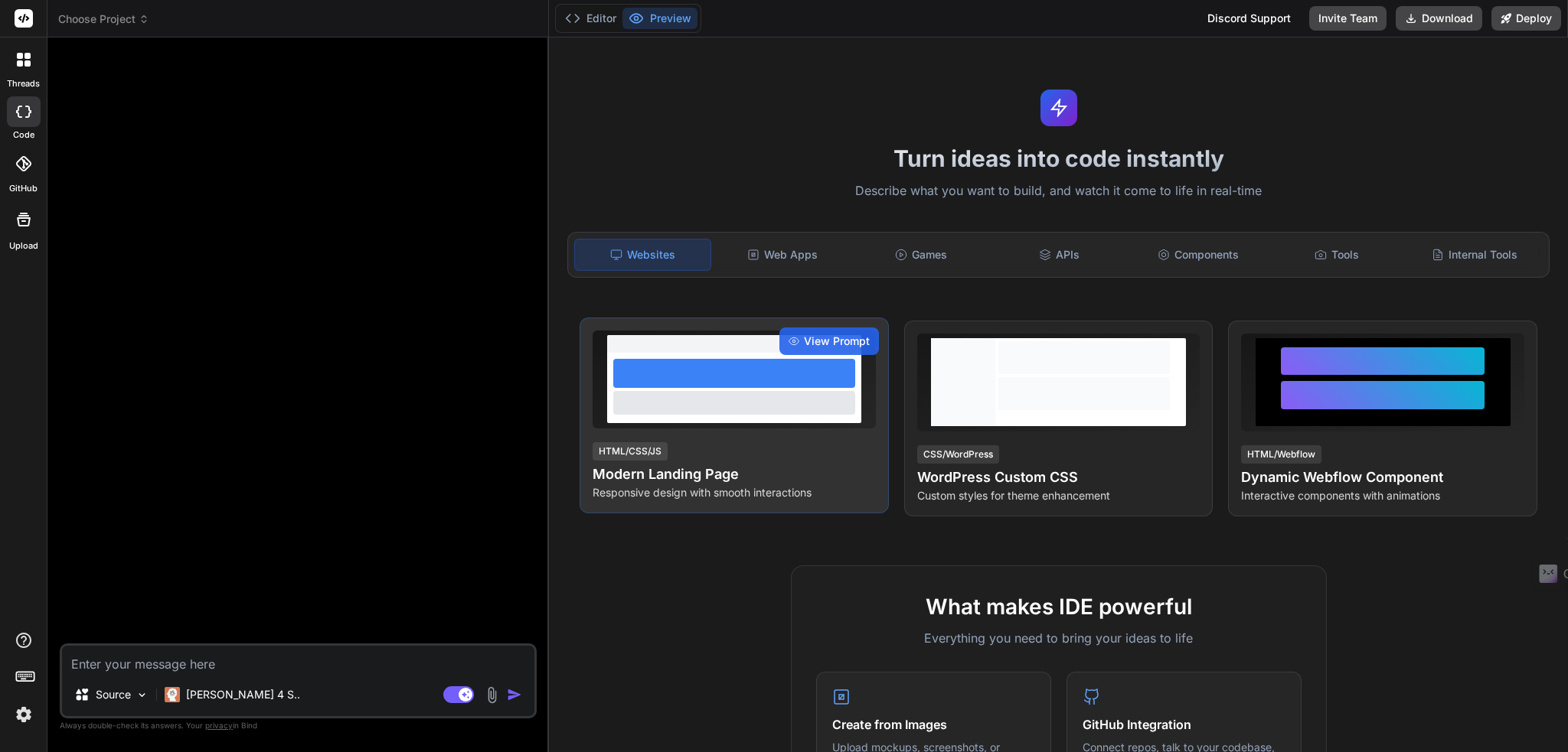
type textarea "x"
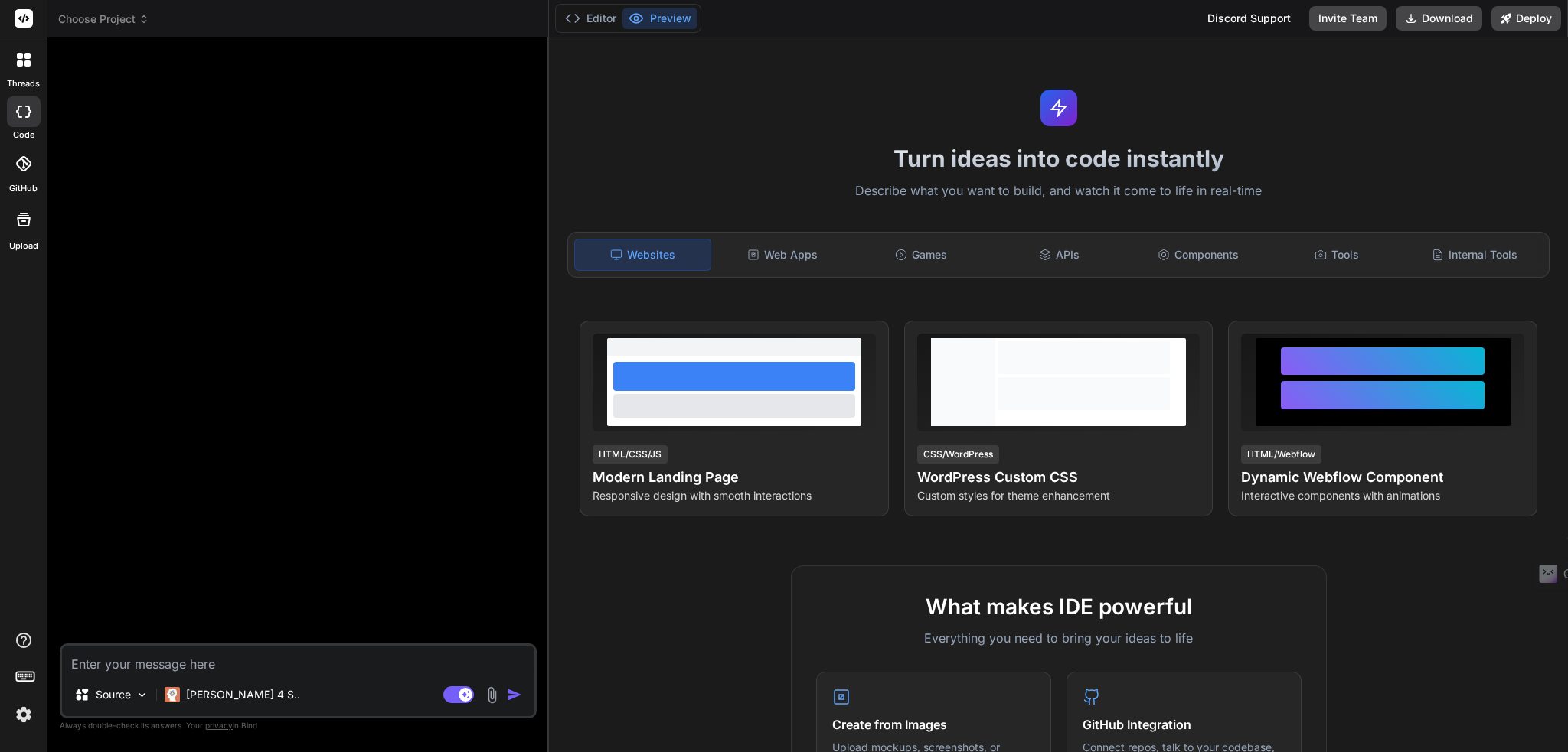
click at [264, 444] on div at bounding box center [300, 347] width 474 height 594
click at [23, 712] on img at bounding box center [24, 714] width 26 height 26
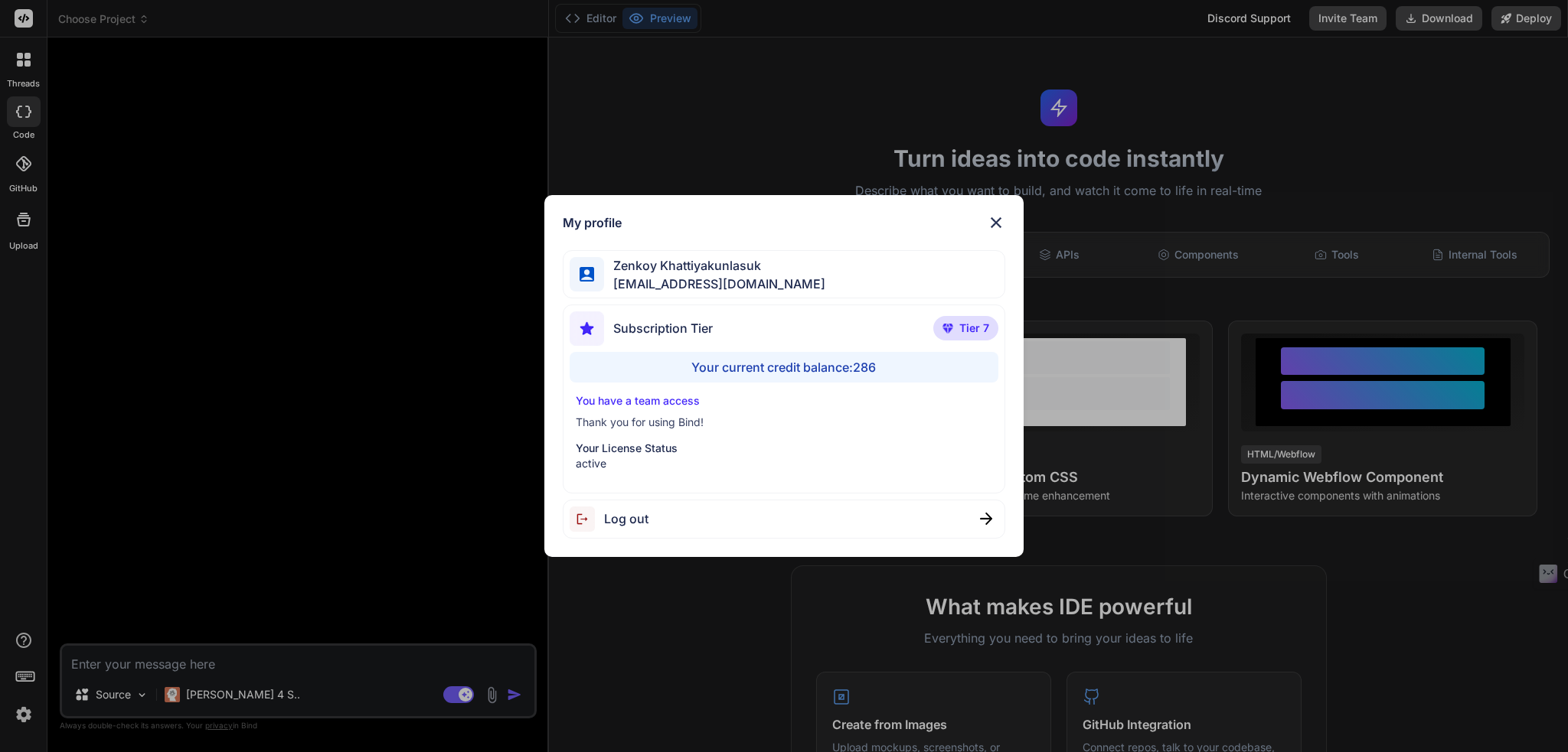
click at [756, 209] on div "My profile [PERSON_NAME] [EMAIL_ADDRESS][DOMAIN_NAME] Subscription Tier Tier 7 …" at bounding box center [784, 376] width 479 height 362
click at [996, 218] on img at bounding box center [996, 223] width 18 height 18
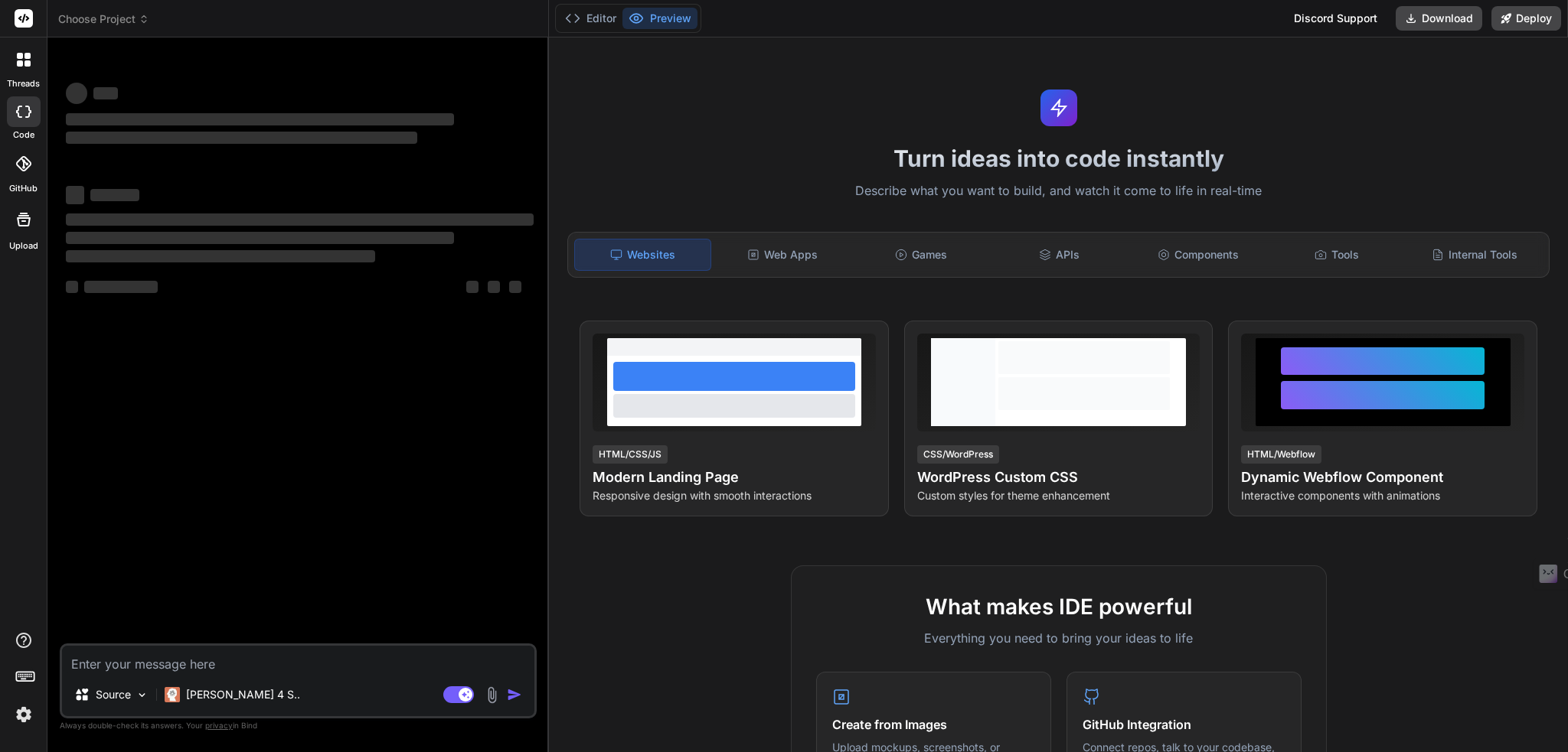
click at [29, 476] on div "threads code GitHub Upload" at bounding box center [24, 376] width 47 height 752
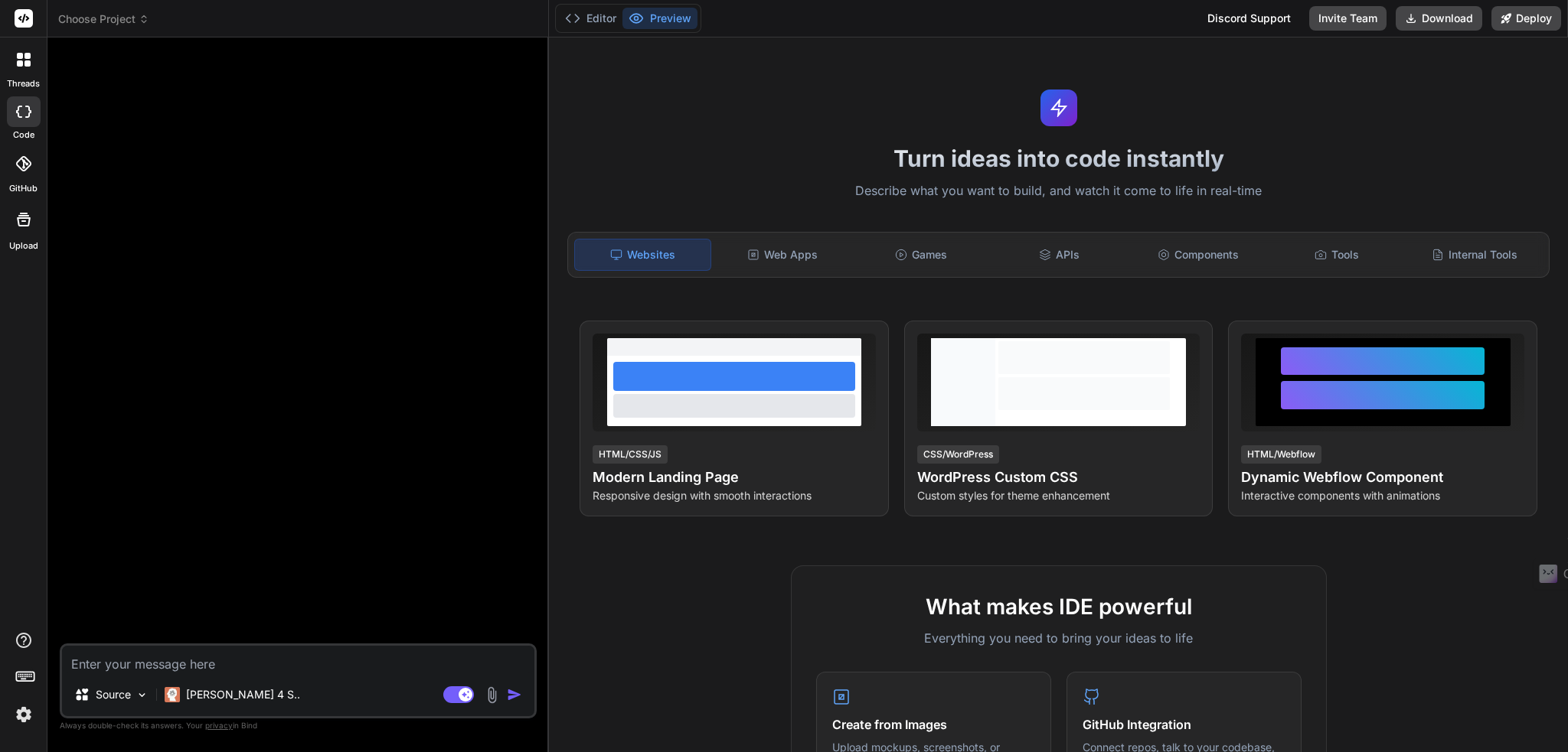
type textarea "x"
click at [324, 427] on div at bounding box center [300, 347] width 474 height 594
click at [124, 663] on textarea at bounding box center [298, 660] width 472 height 28
click at [322, 483] on div at bounding box center [300, 347] width 474 height 594
click at [18, 712] on img at bounding box center [24, 714] width 26 height 26
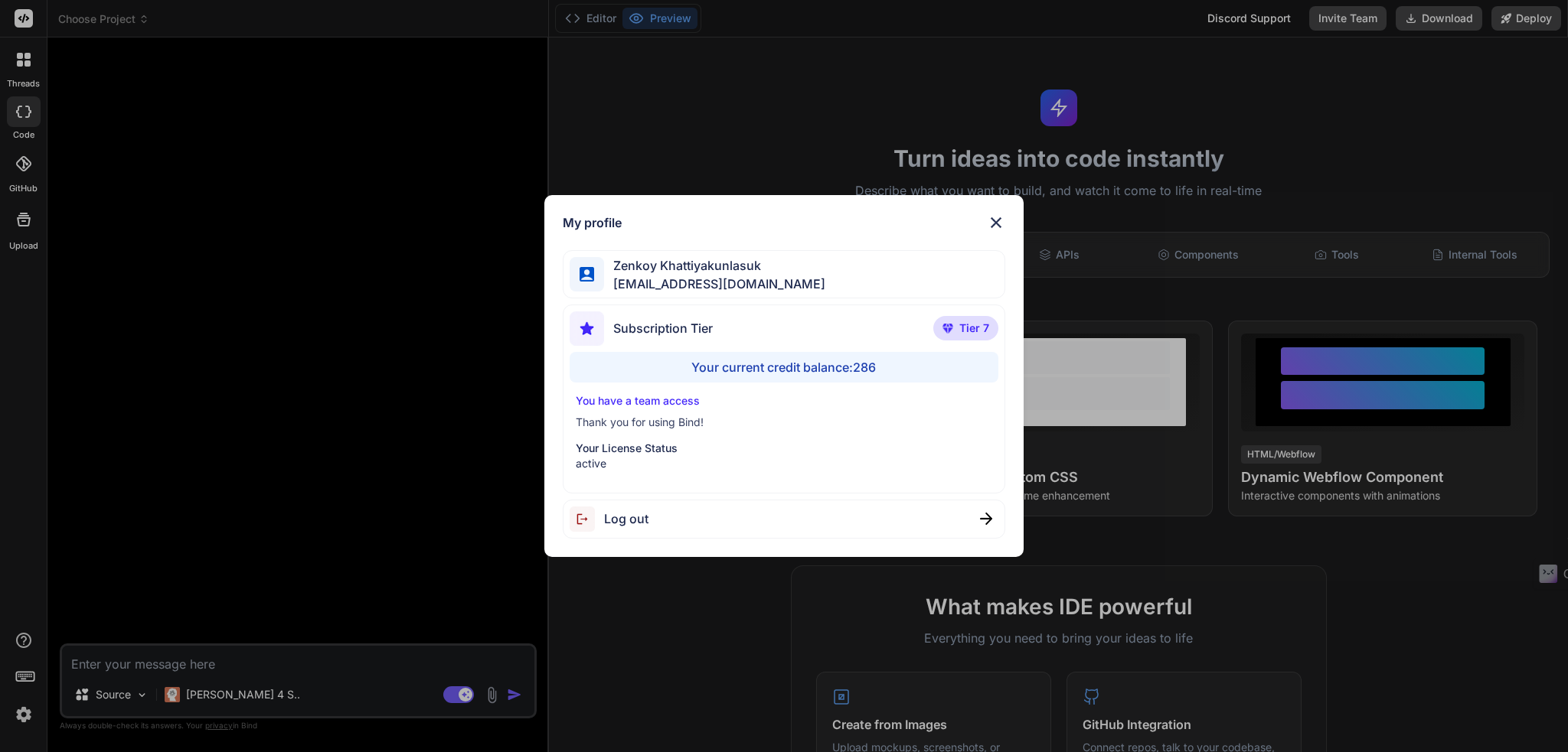
click at [716, 277] on span "bindai@zenkoy.com" at bounding box center [715, 284] width 221 height 18
click at [603, 422] on p "Thank you for using Bind!" at bounding box center [784, 422] width 417 height 16
click at [618, 400] on p "You have a team access" at bounding box center [784, 401] width 417 height 16
click at [997, 221] on img at bounding box center [996, 223] width 18 height 18
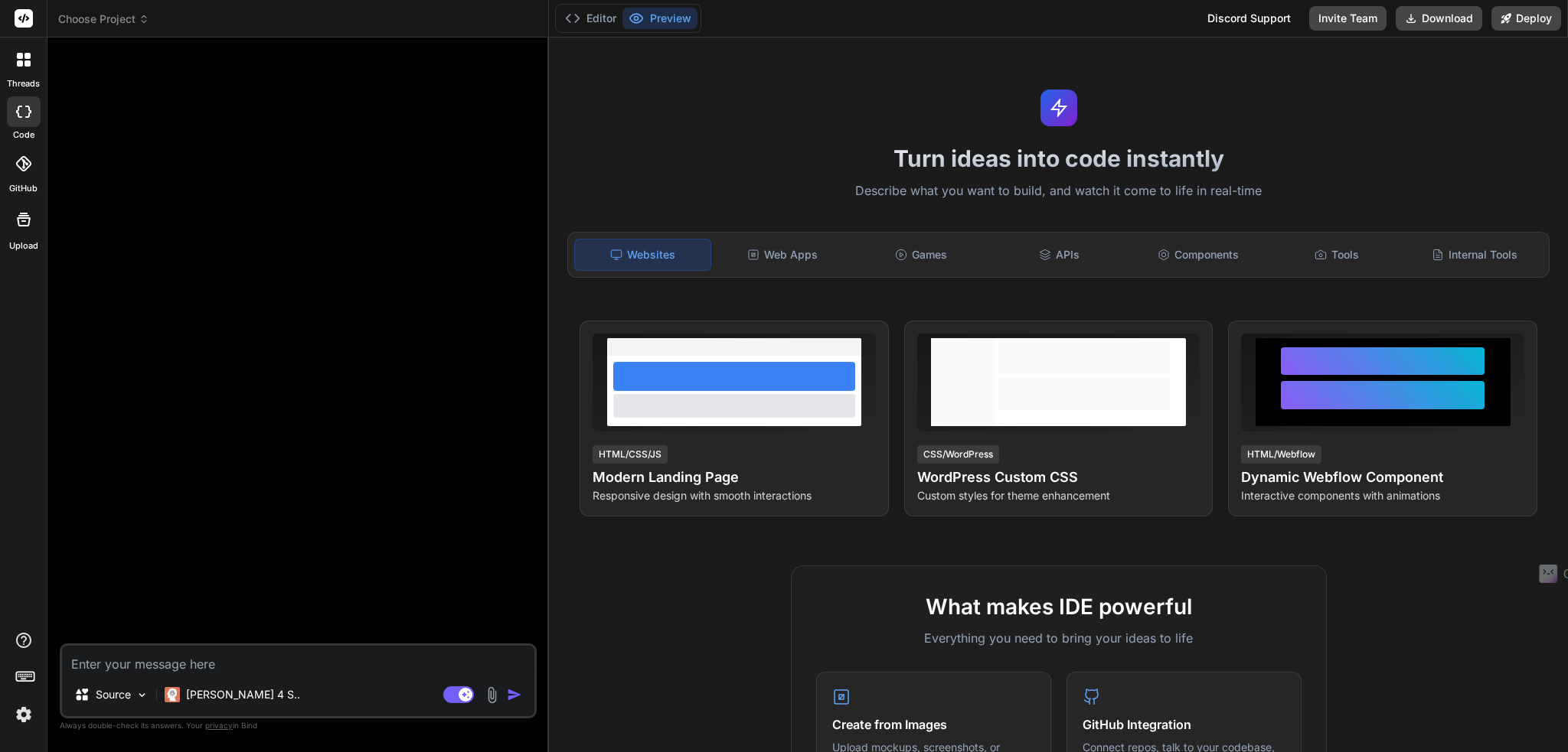
click at [29, 18] on rect at bounding box center [24, 18] width 18 height 18
click at [25, 65] on icon at bounding box center [27, 63] width 6 height 6
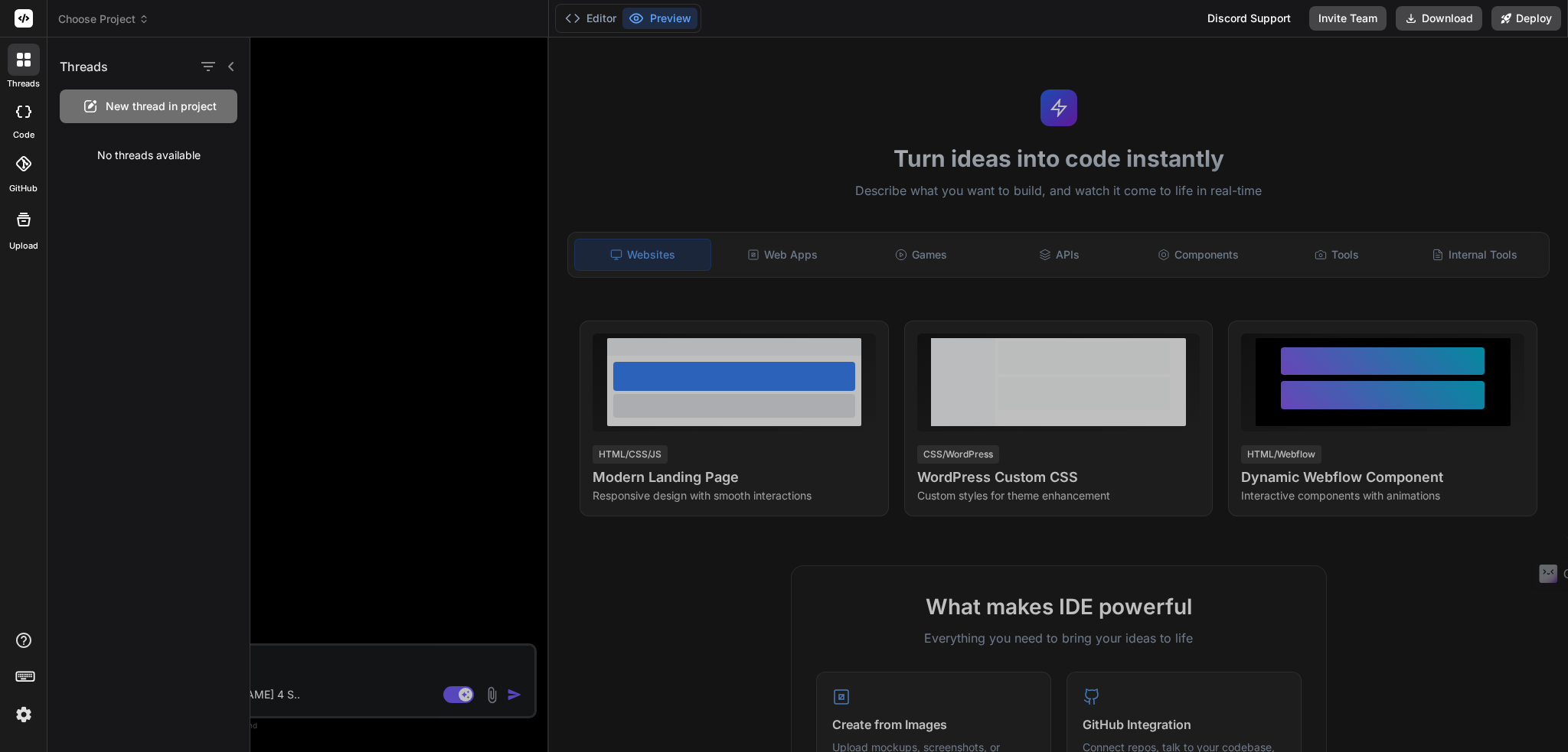
click at [25, 61] on icon at bounding box center [27, 63] width 6 height 6
click at [602, 12] on button "Editor" at bounding box center [591, 18] width 64 height 21
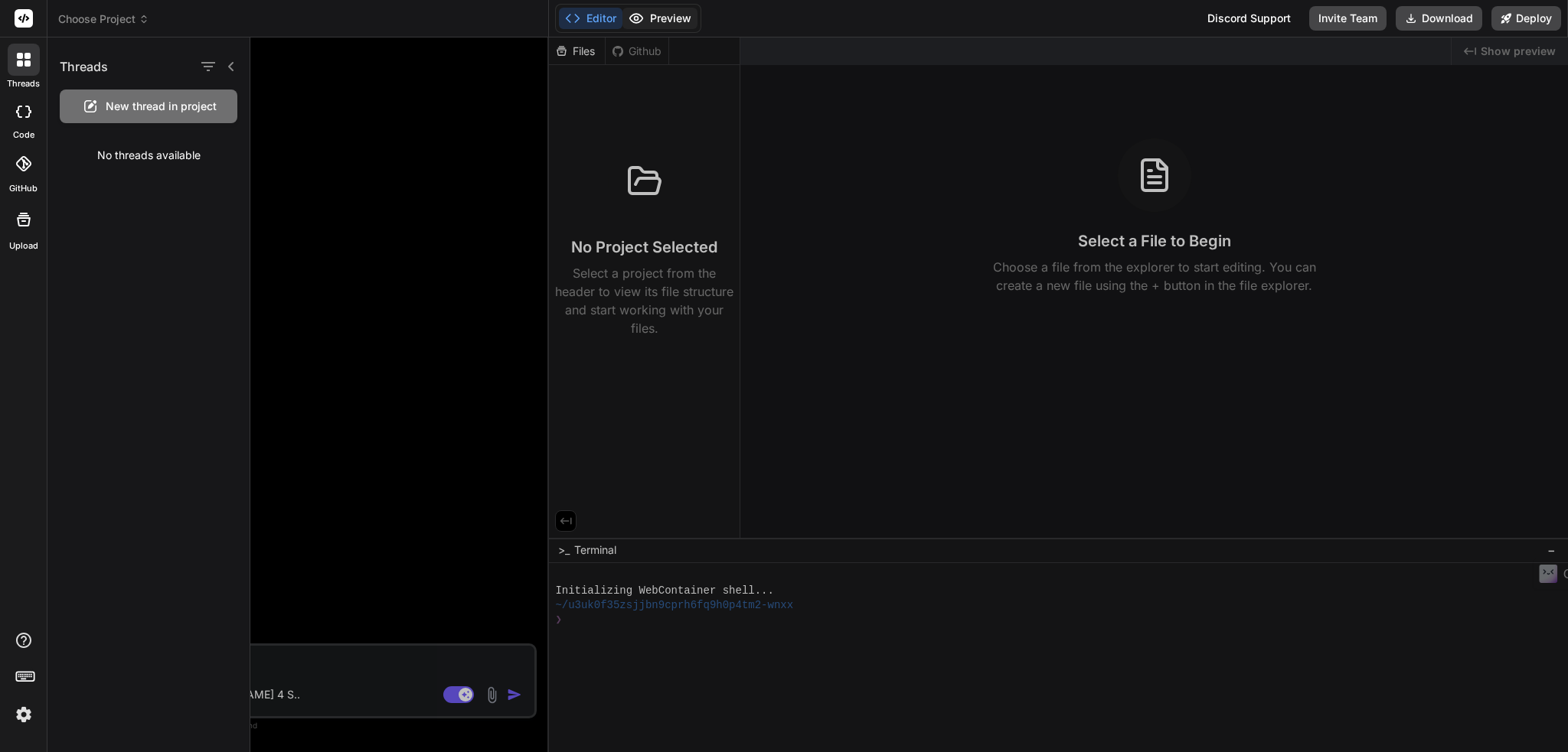
click at [654, 14] on button "Preview" at bounding box center [660, 18] width 75 height 21
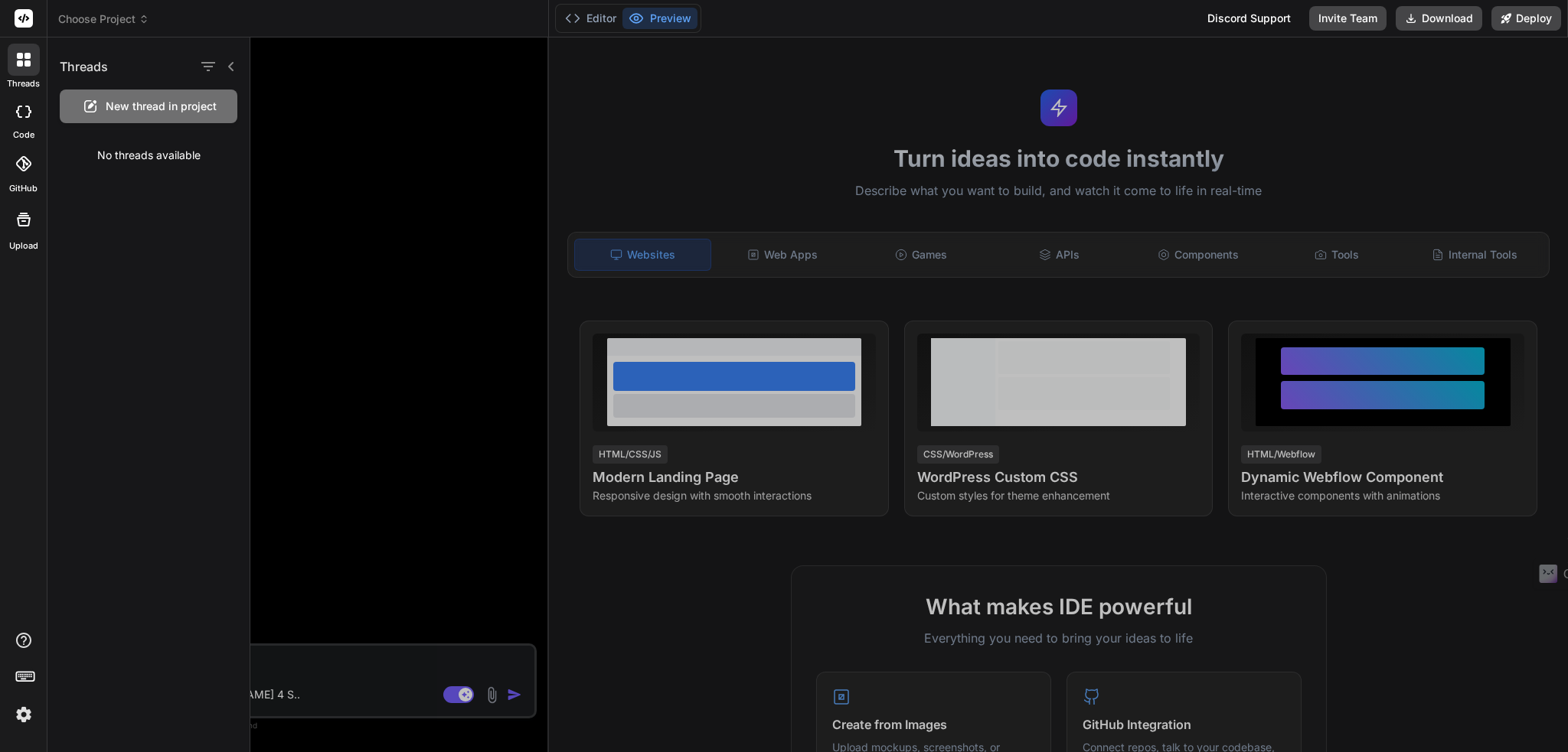
click at [34, 709] on img at bounding box center [24, 714] width 26 height 26
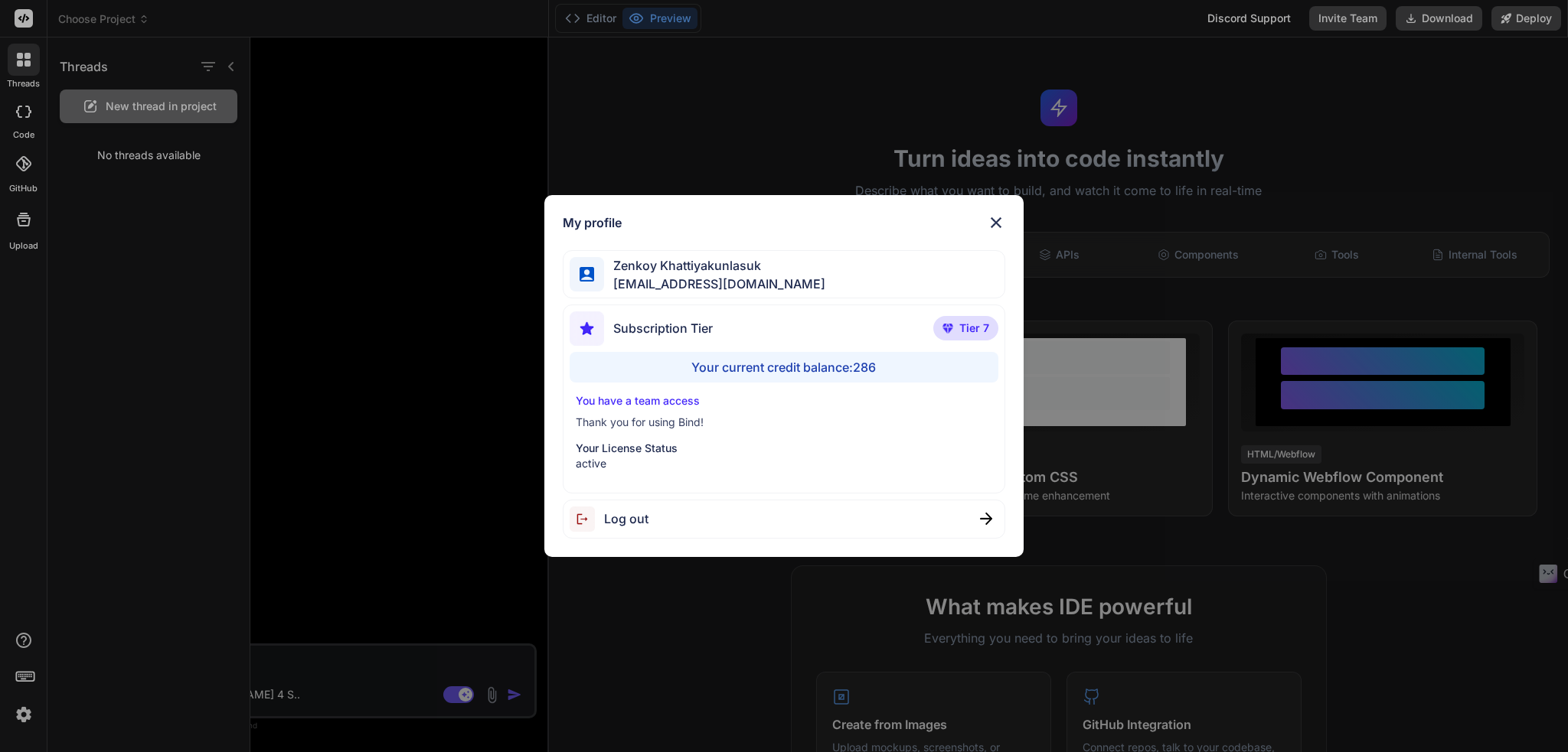
click at [677, 274] on span "Zenkoy Khattiyakunlasuk" at bounding box center [715, 265] width 221 height 18
click at [693, 264] on span "Zenkoy Khattiyakunlasuk" at bounding box center [715, 265] width 221 height 18
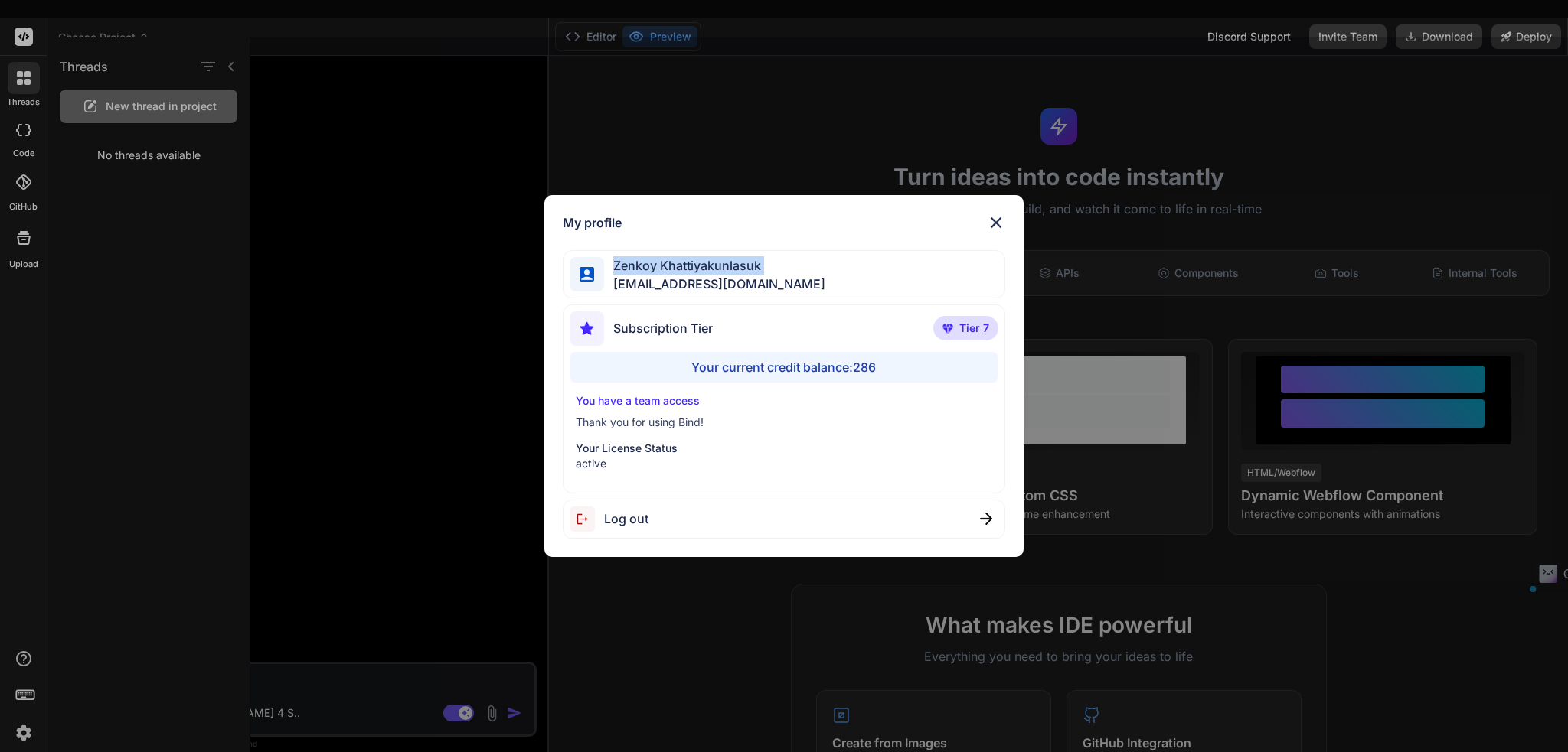
click at [693, 264] on span "Zenkoy Khattiyakunlasuk" at bounding box center [715, 265] width 221 height 18
click at [790, 239] on div "My profile Zenkoy Khattiyakunlasuk bindai@zenkoy.com Subscription Tier Tier 7 Y…" at bounding box center [784, 376] width 479 height 362
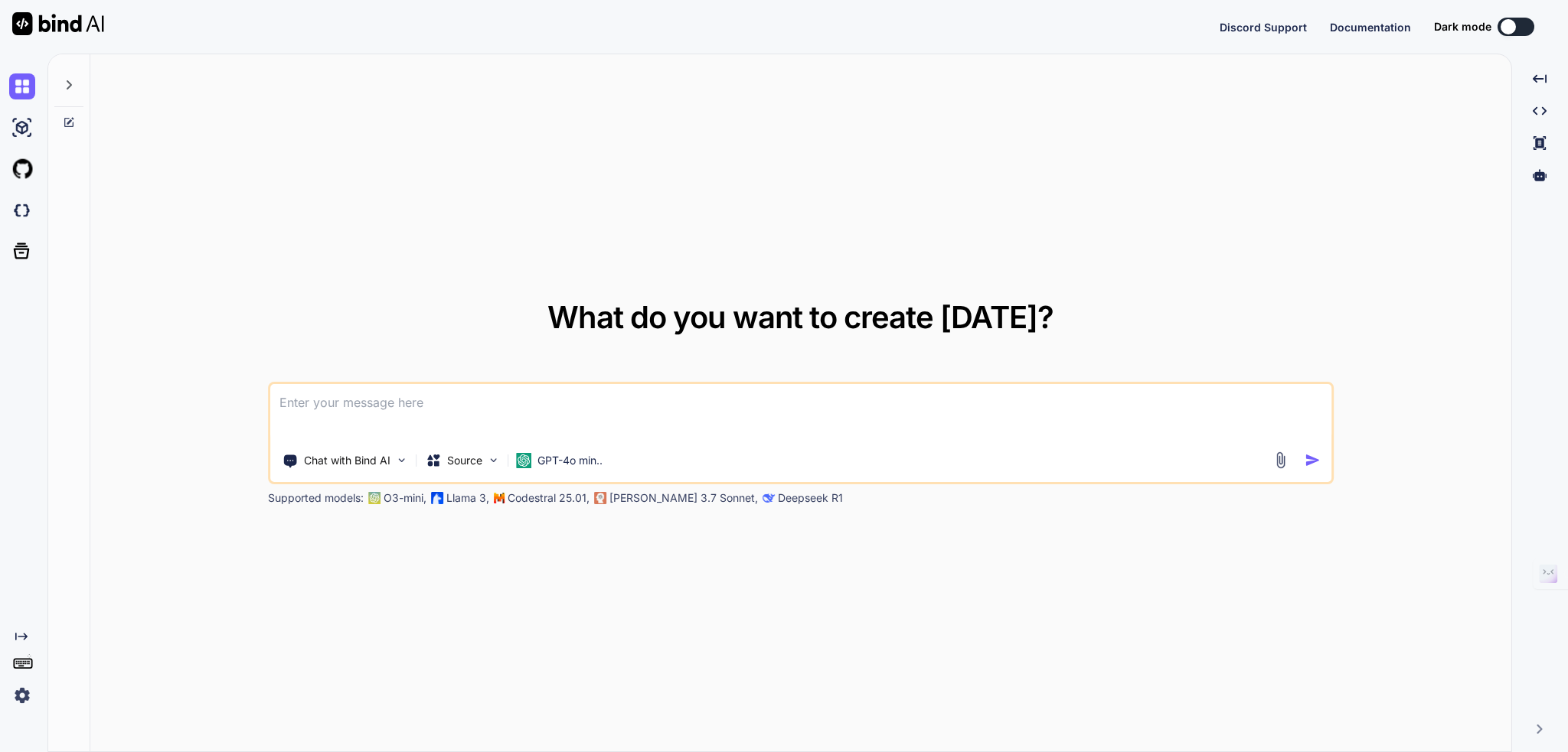
click at [25, 693] on img at bounding box center [22, 696] width 26 height 26
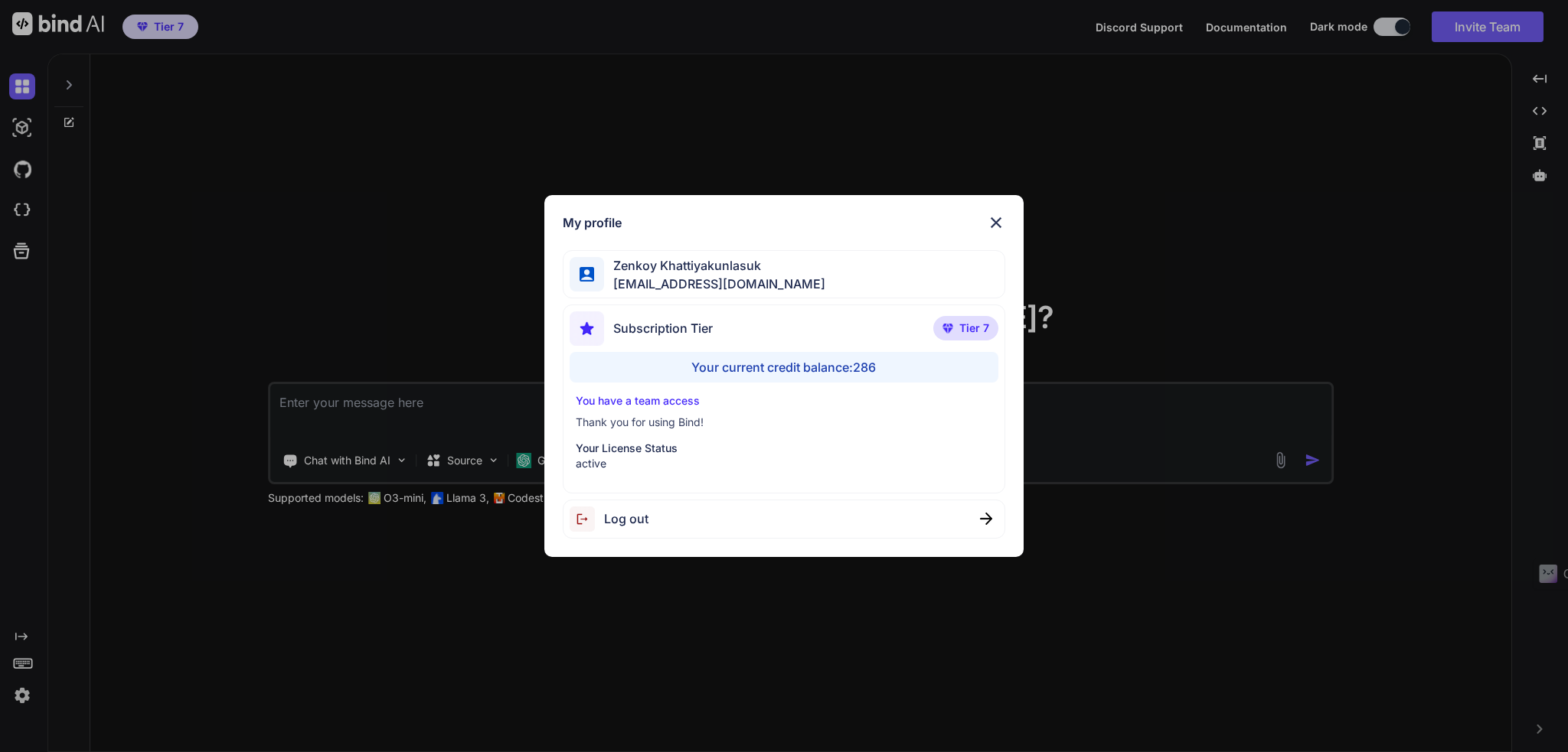
click at [996, 218] on img at bounding box center [996, 223] width 18 height 18
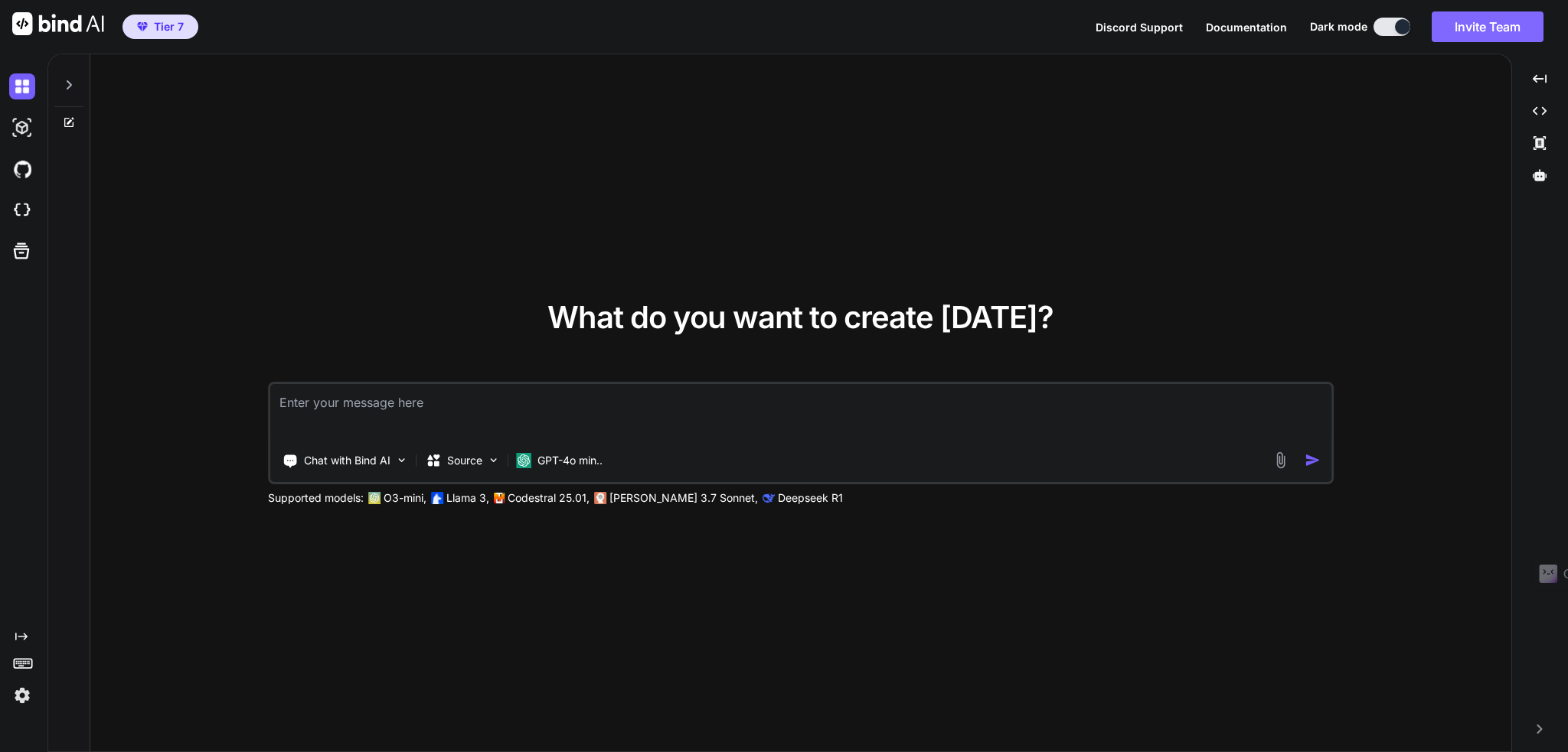
click at [1461, 29] on button "Invite Team" at bounding box center [1487, 26] width 112 height 30
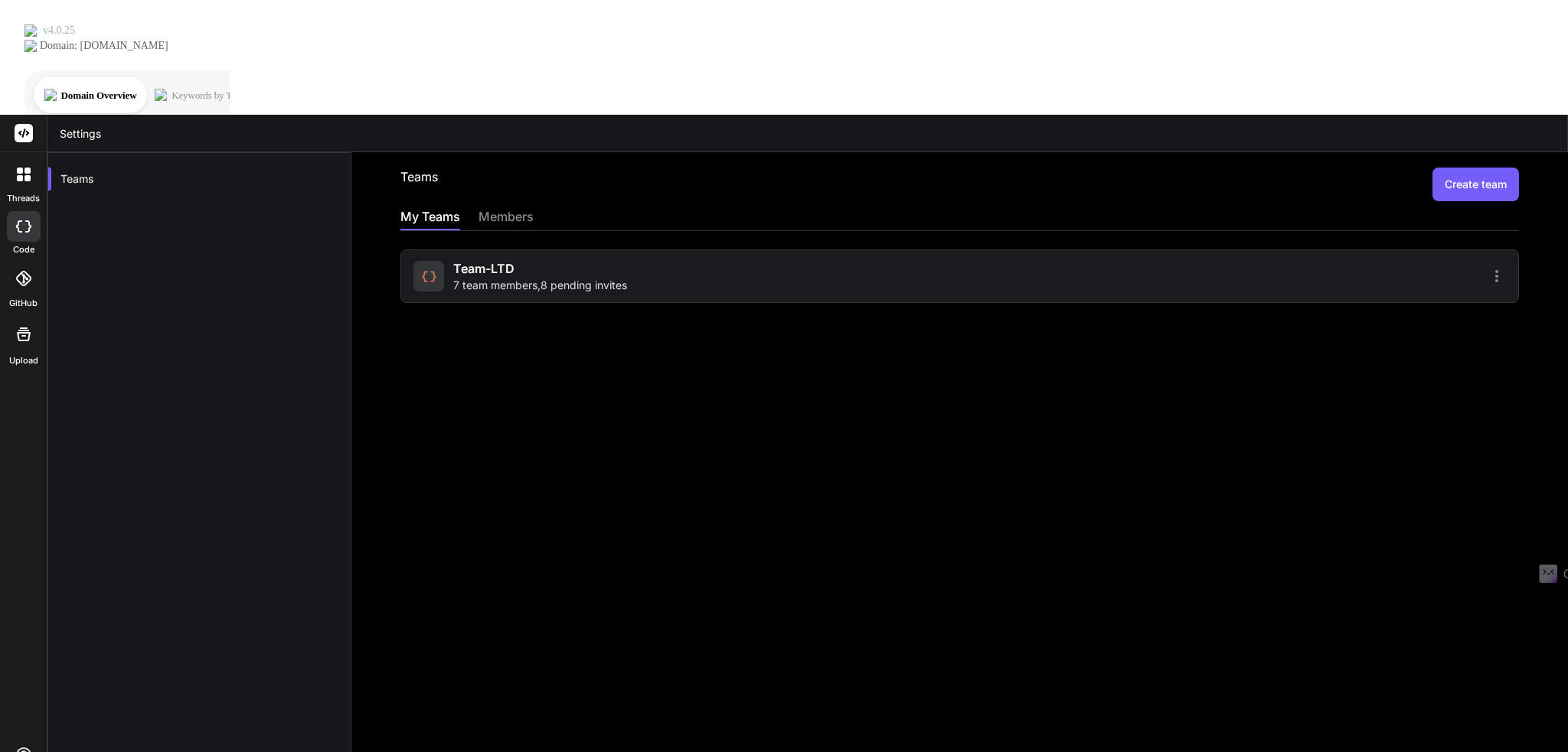
click at [490, 277] on span "7 team members , 8 pending invites" at bounding box center [540, 285] width 174 height 16
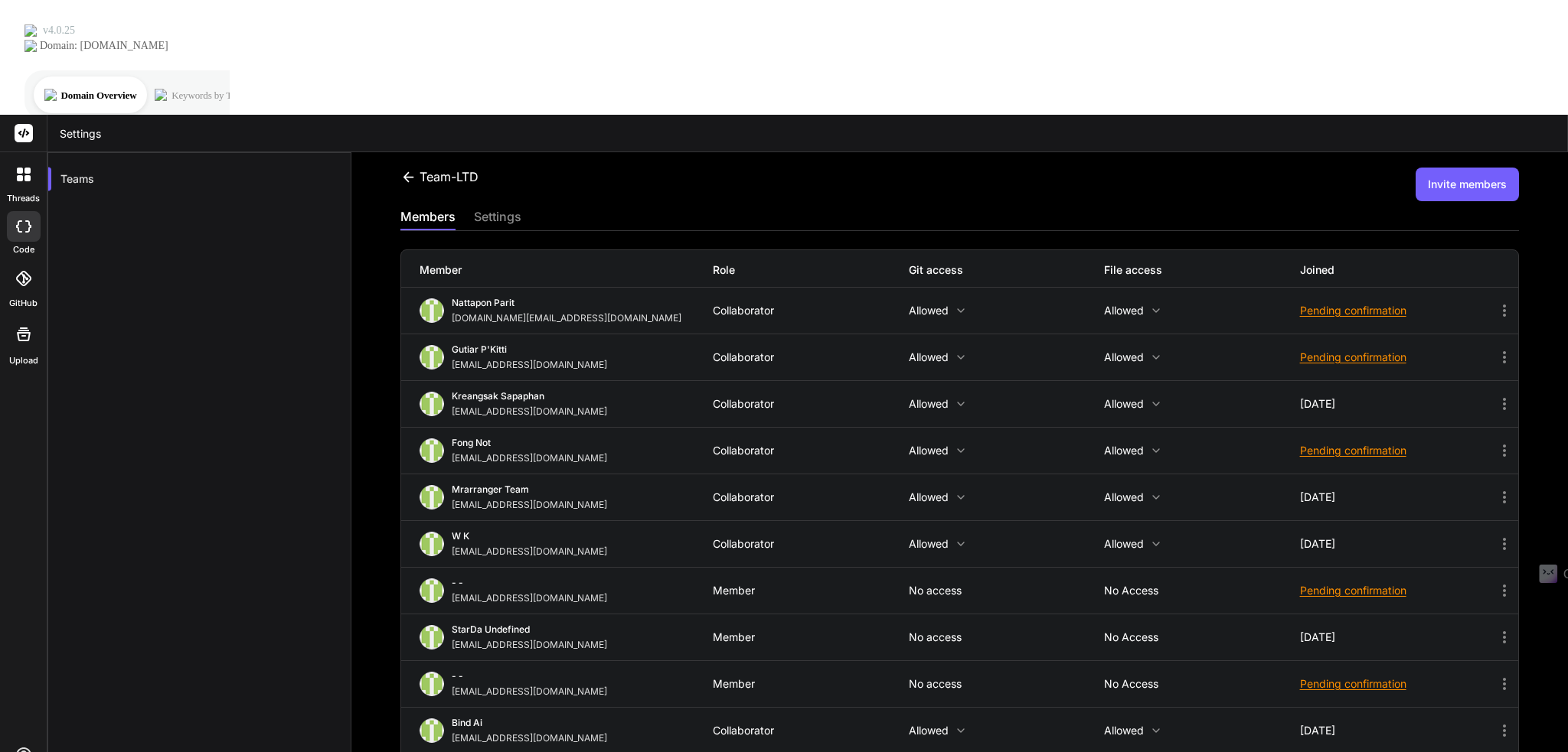
scroll to position [134, 0]
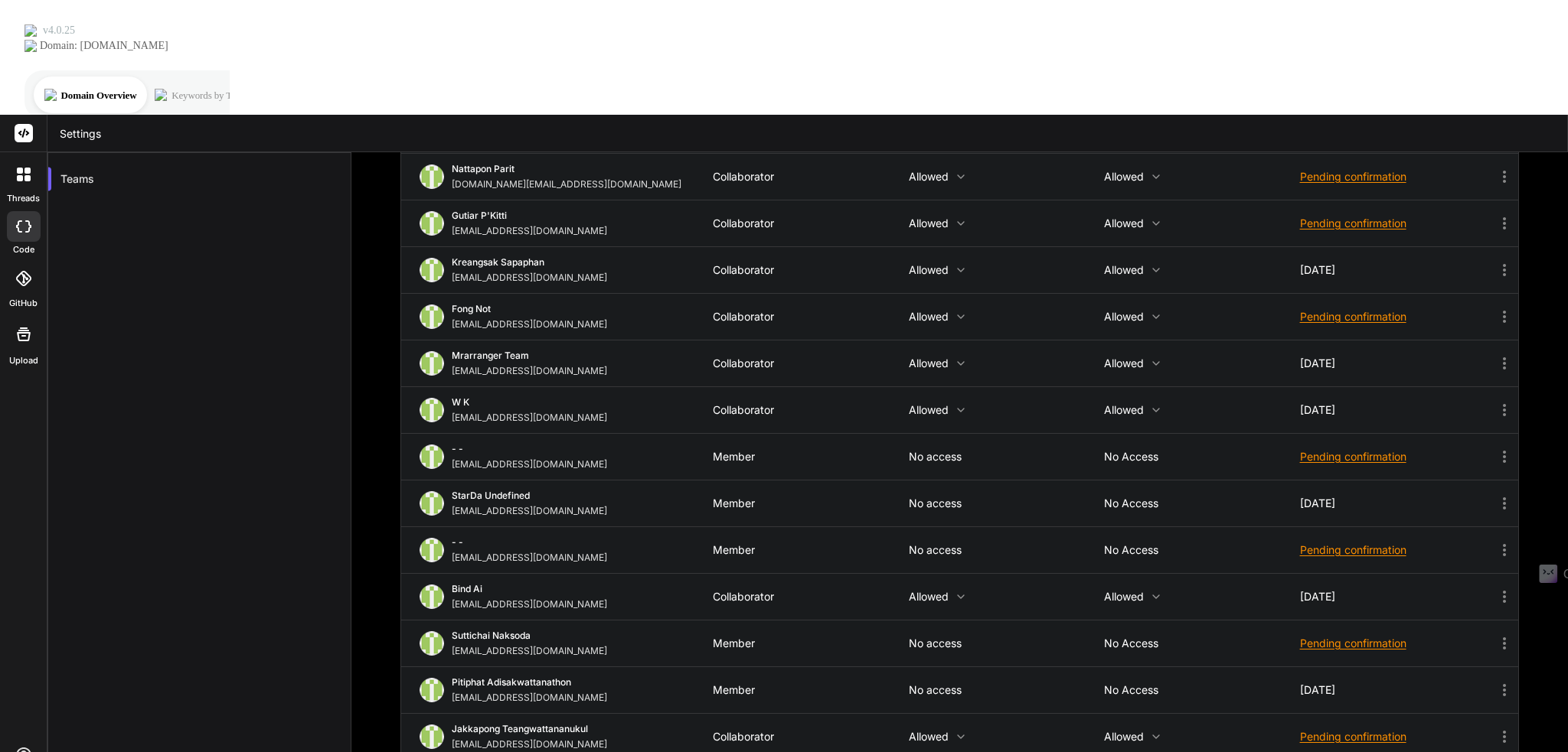
click at [29, 271] on icon at bounding box center [24, 278] width 16 height 16
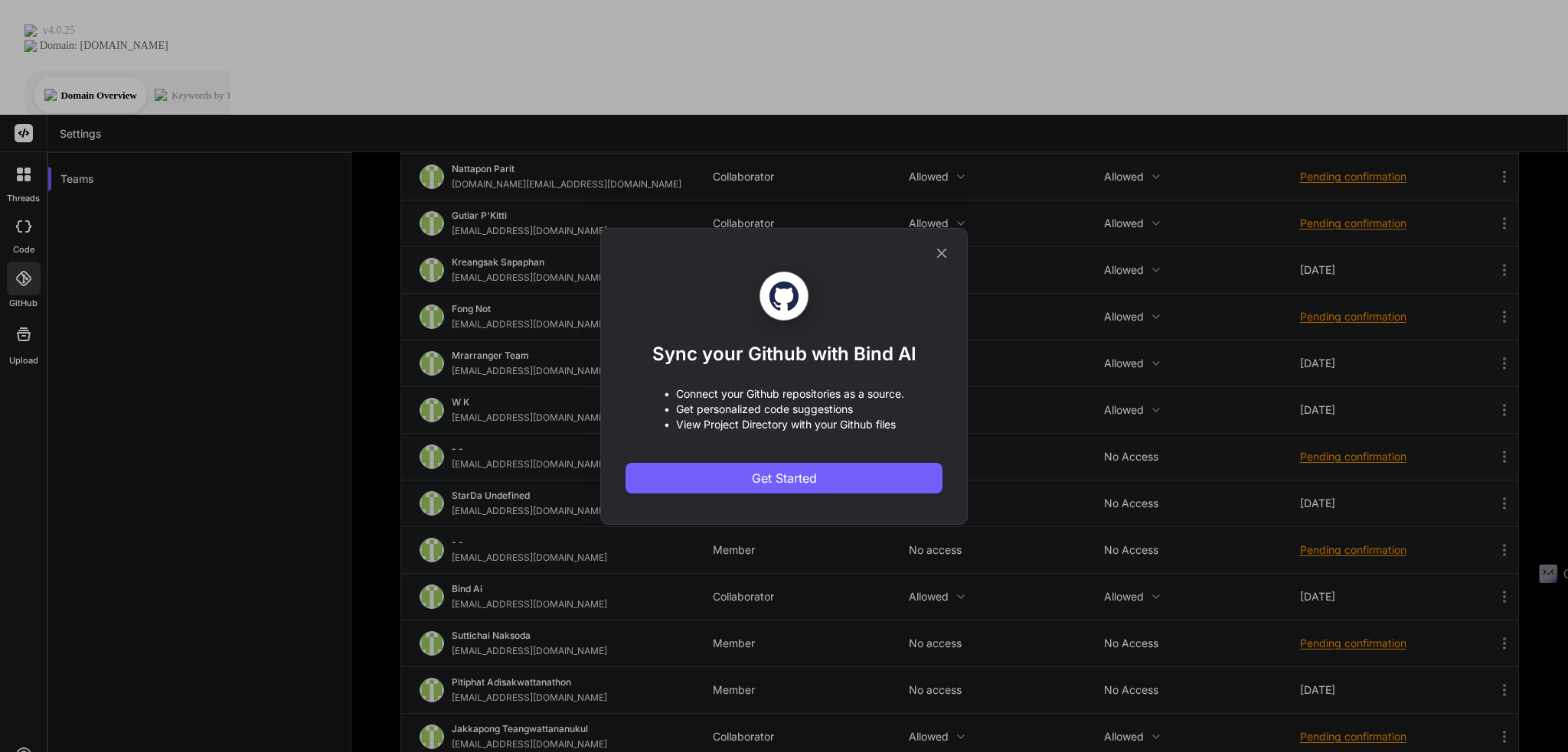
click at [946, 249] on icon at bounding box center [942, 253] width 10 height 10
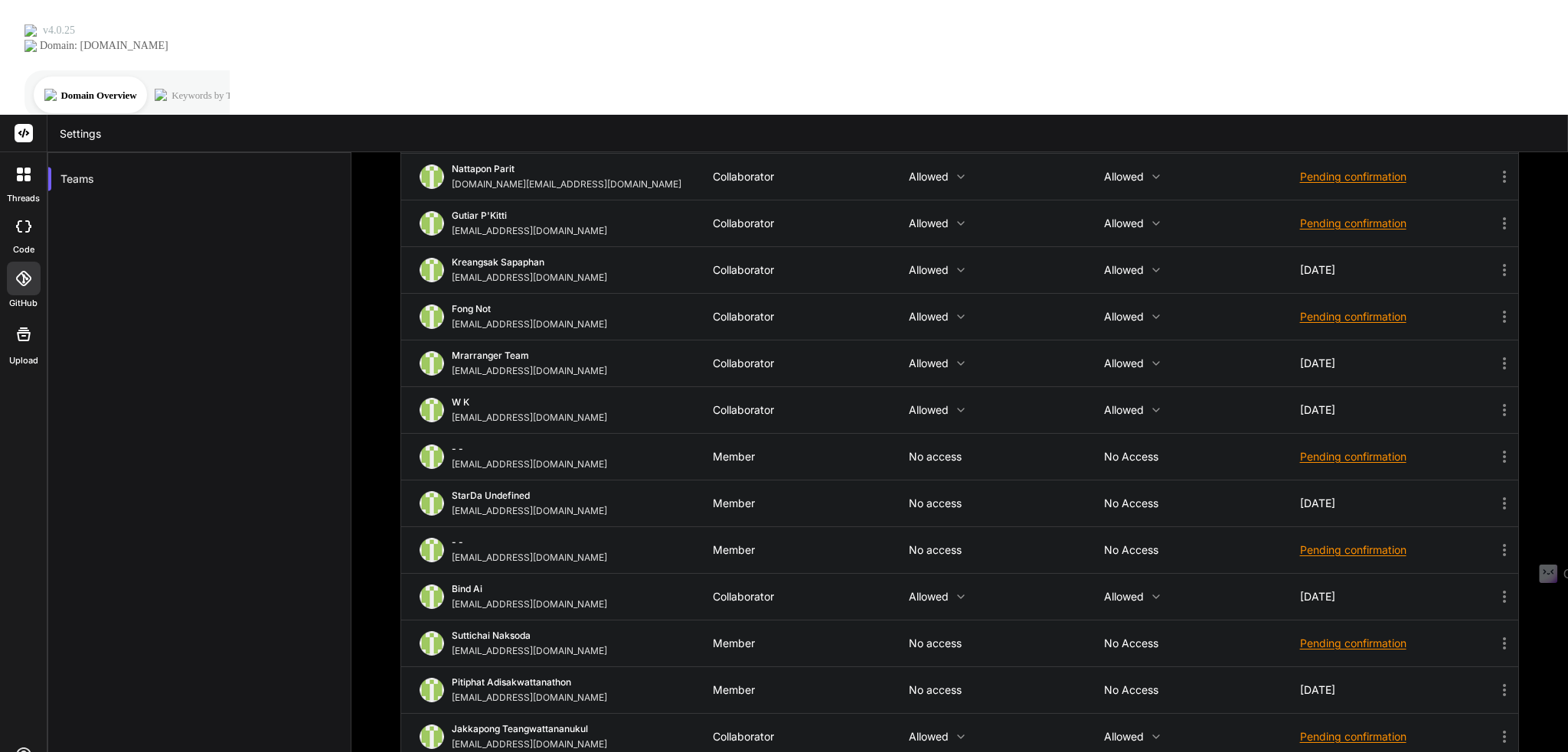
click at [24, 159] on div at bounding box center [23, 174] width 32 height 32
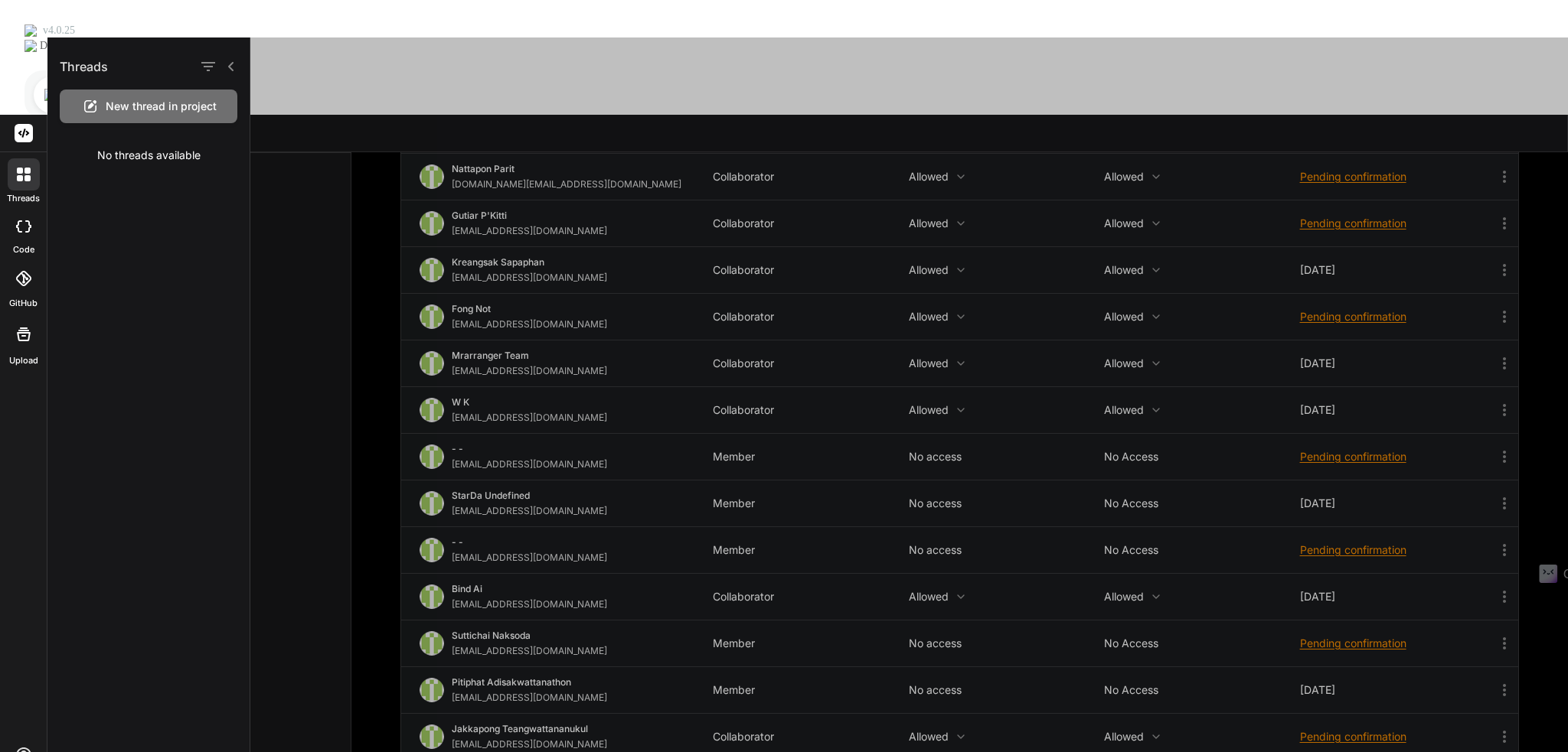
click at [21, 211] on div at bounding box center [23, 226] width 34 height 30
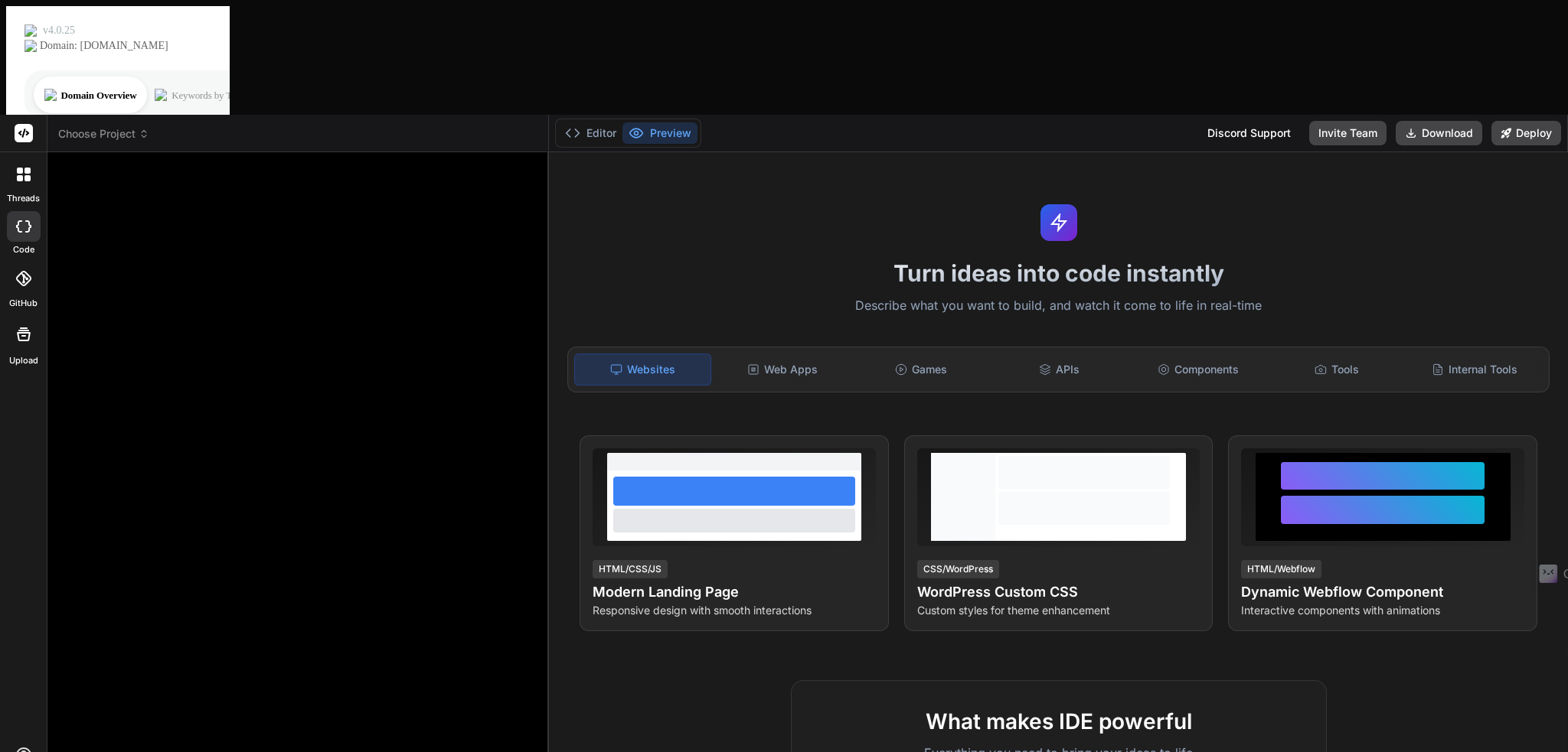
click at [24, 168] on icon at bounding box center [24, 174] width 14 height 14
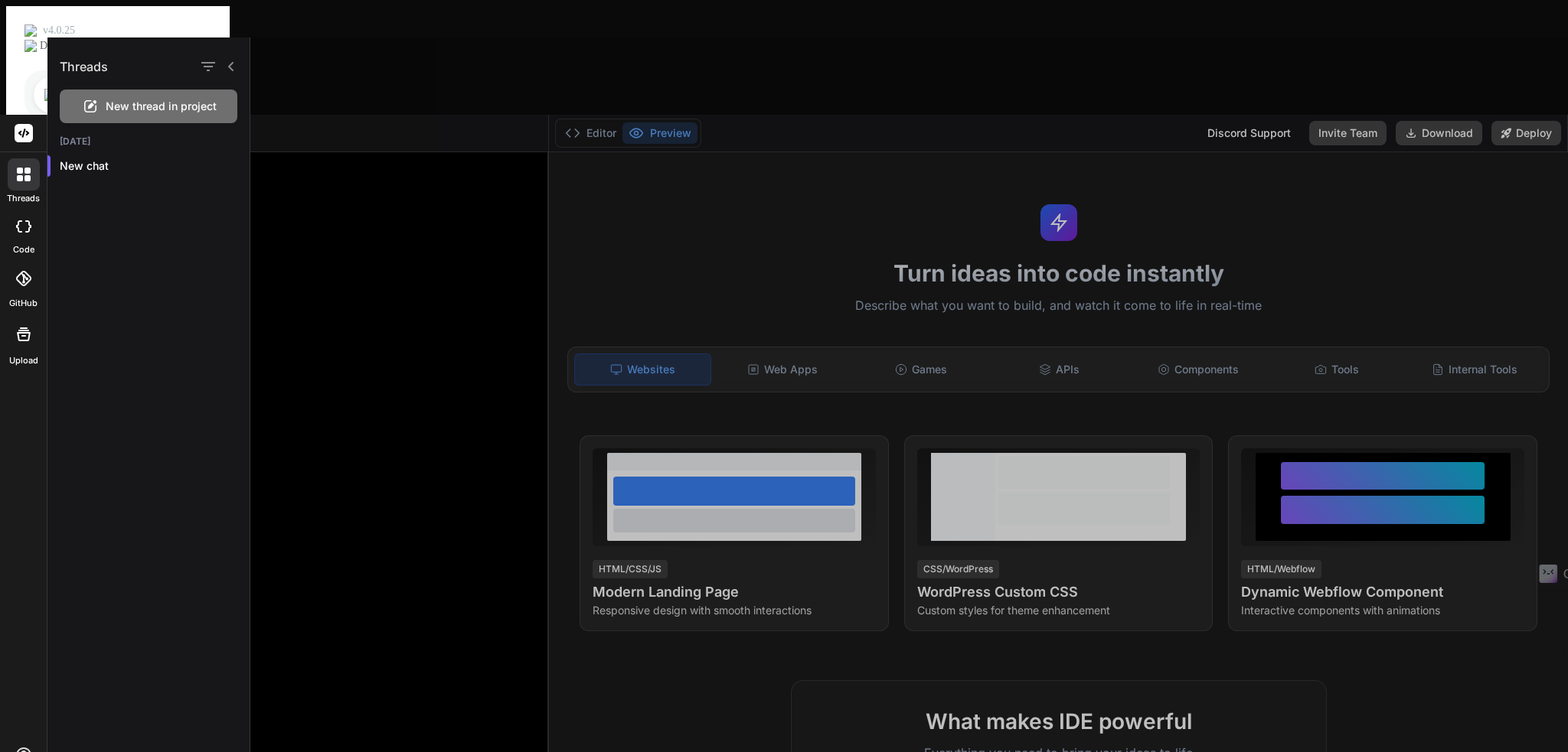
click at [308, 229] on div at bounding box center [909, 394] width 1317 height 714
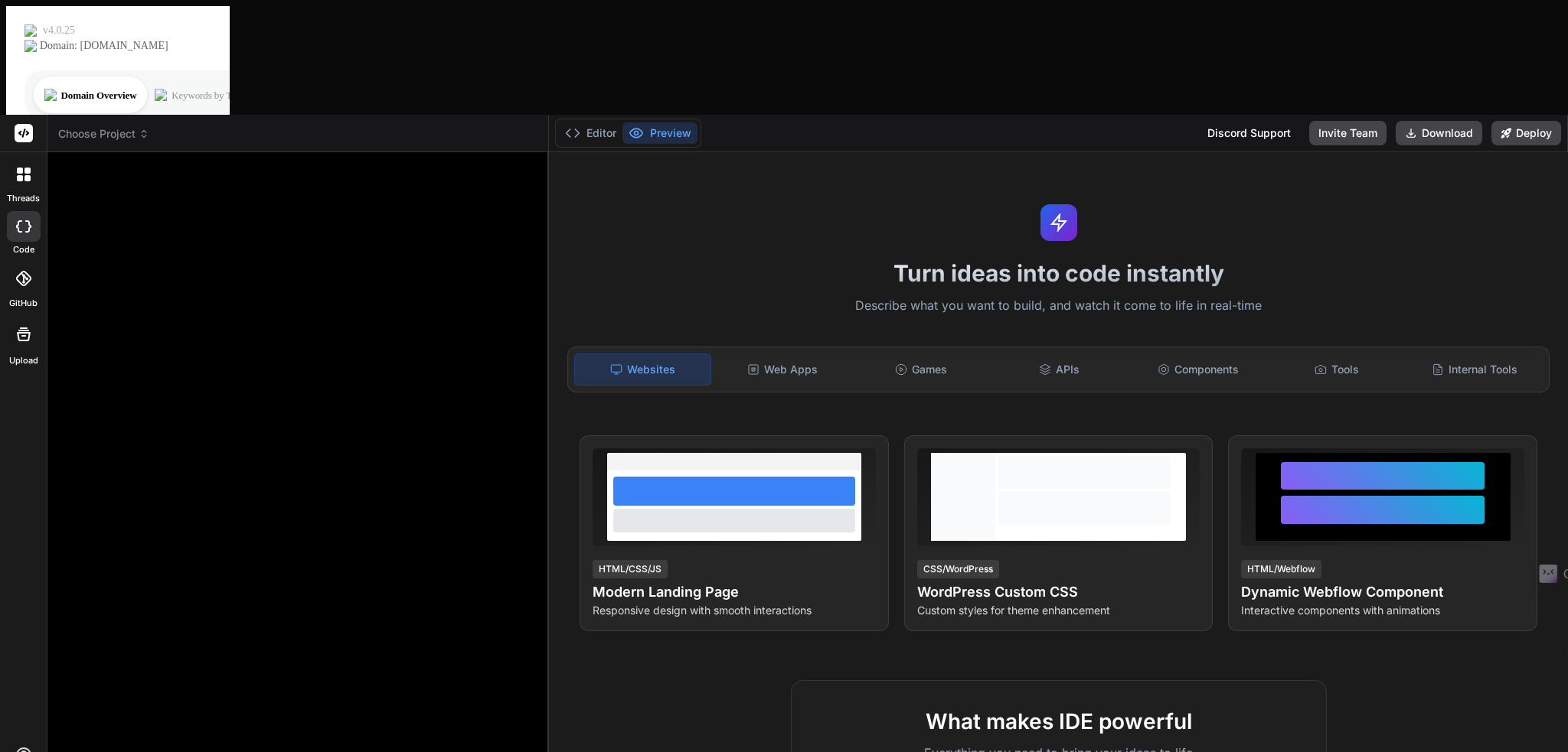
click at [147, 421] on div at bounding box center [300, 462] width 474 height 594
click at [319, 318] on div at bounding box center [300, 462] width 474 height 594
click at [1308, 152] on div "Turn ideas into code instantly Describe what you want to build, and watch it co…" at bounding box center [1058, 509] width 1019 height 714
click at [653, 123] on button "Preview" at bounding box center [660, 133] width 75 height 21
click at [489, 164] on div at bounding box center [300, 462] width 474 height 594
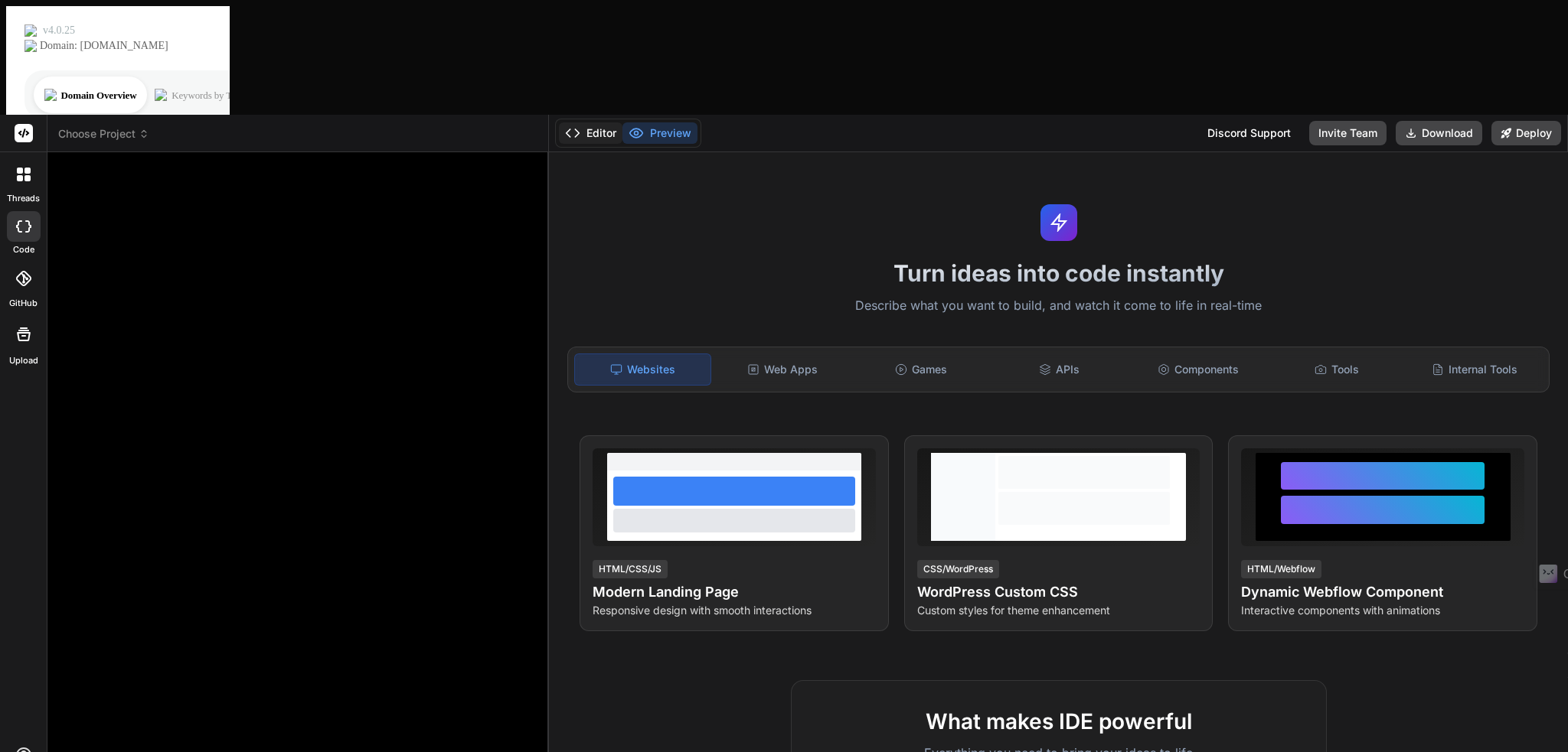
click at [584, 123] on button "Editor" at bounding box center [591, 133] width 64 height 21
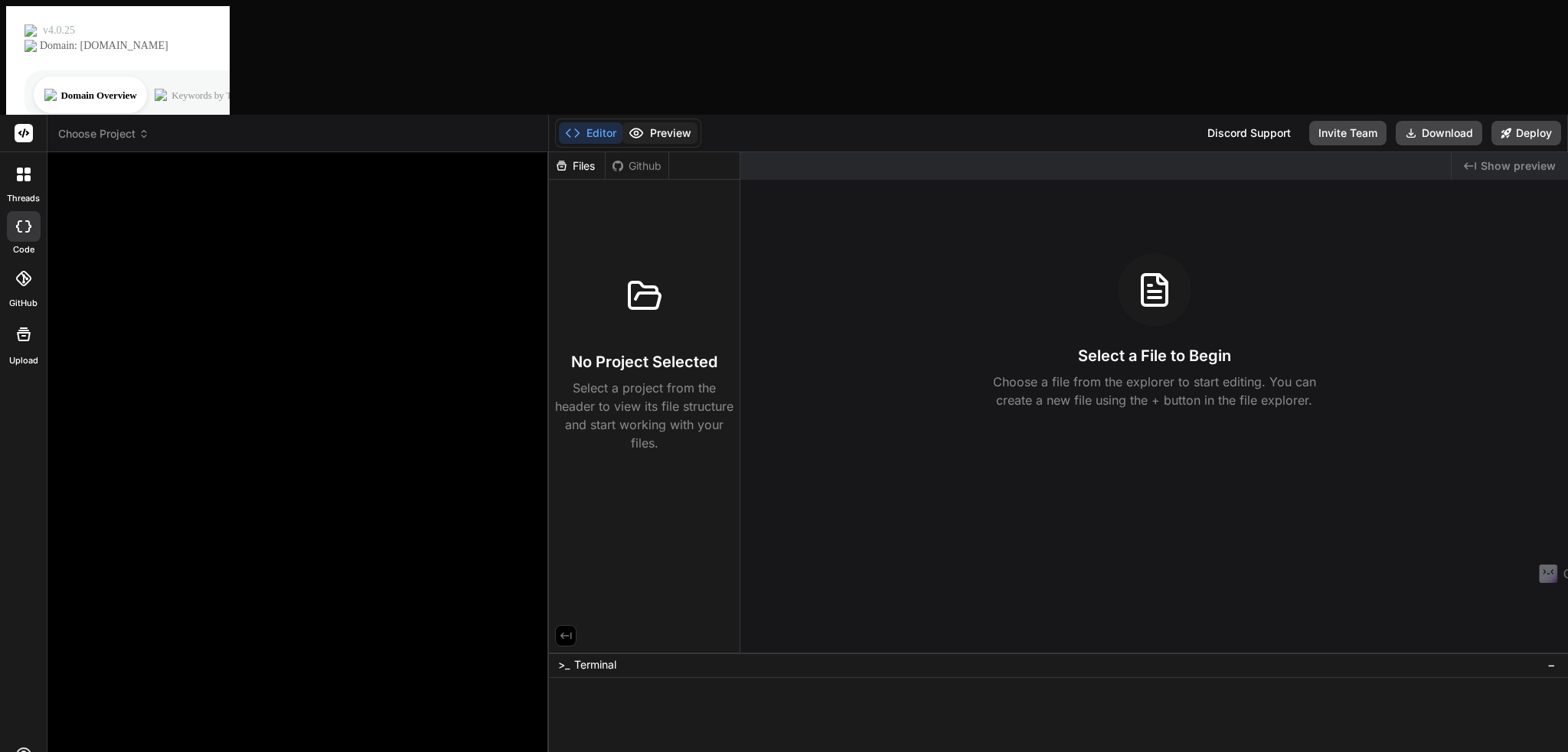
click at [643, 125] on icon at bounding box center [636, 133] width 16 height 16
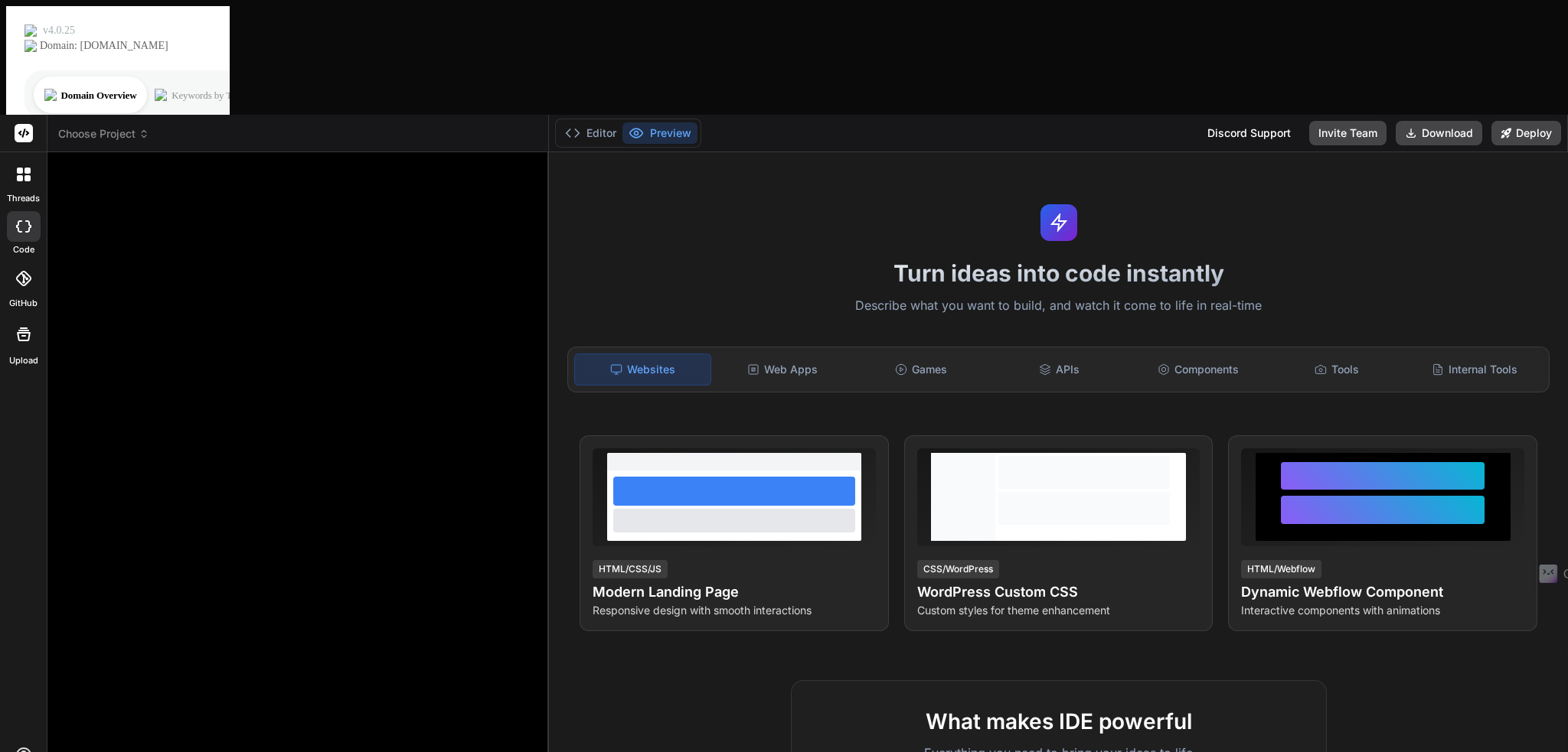
click at [447, 164] on div at bounding box center [300, 462] width 474 height 594
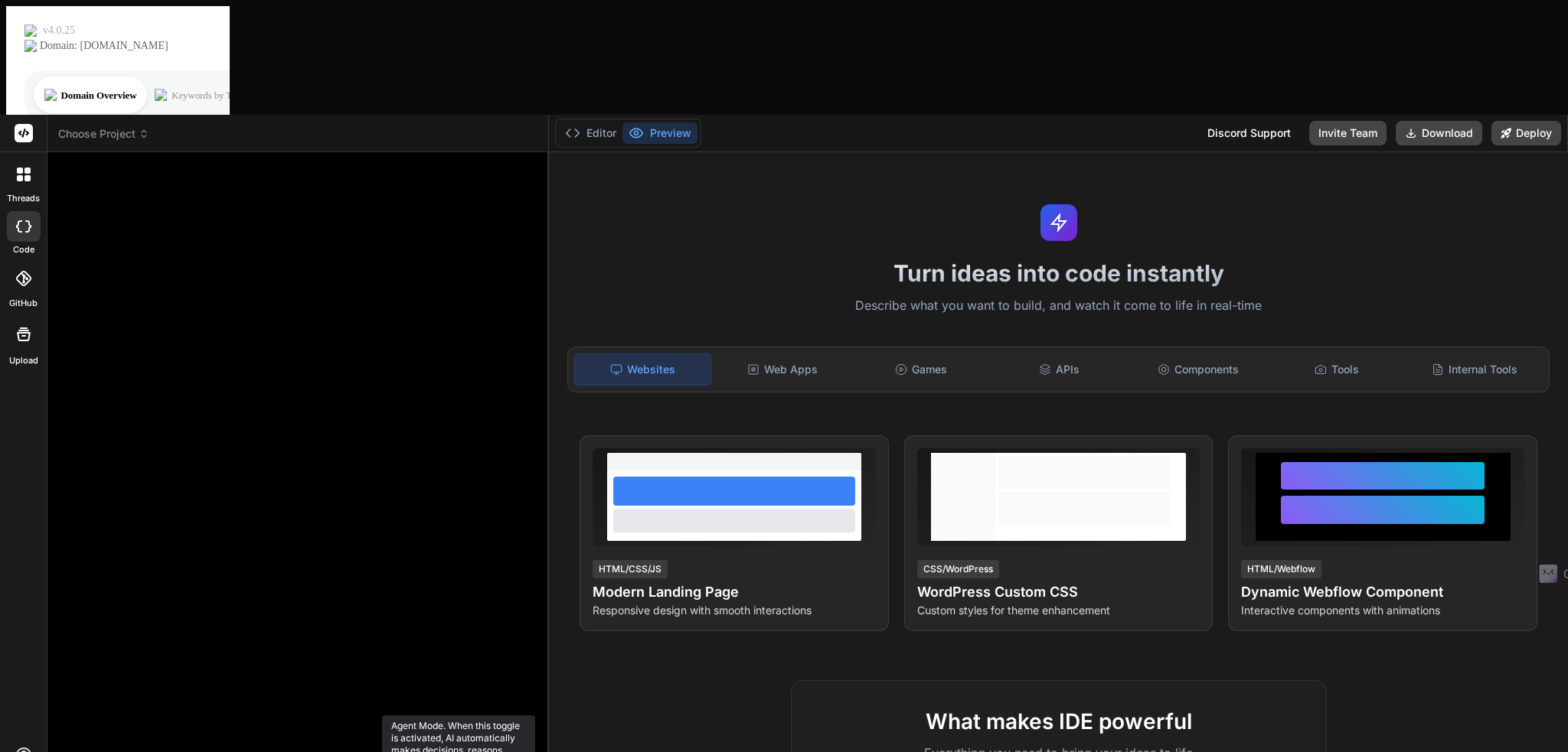
click at [303, 579] on div at bounding box center [300, 462] width 474 height 594
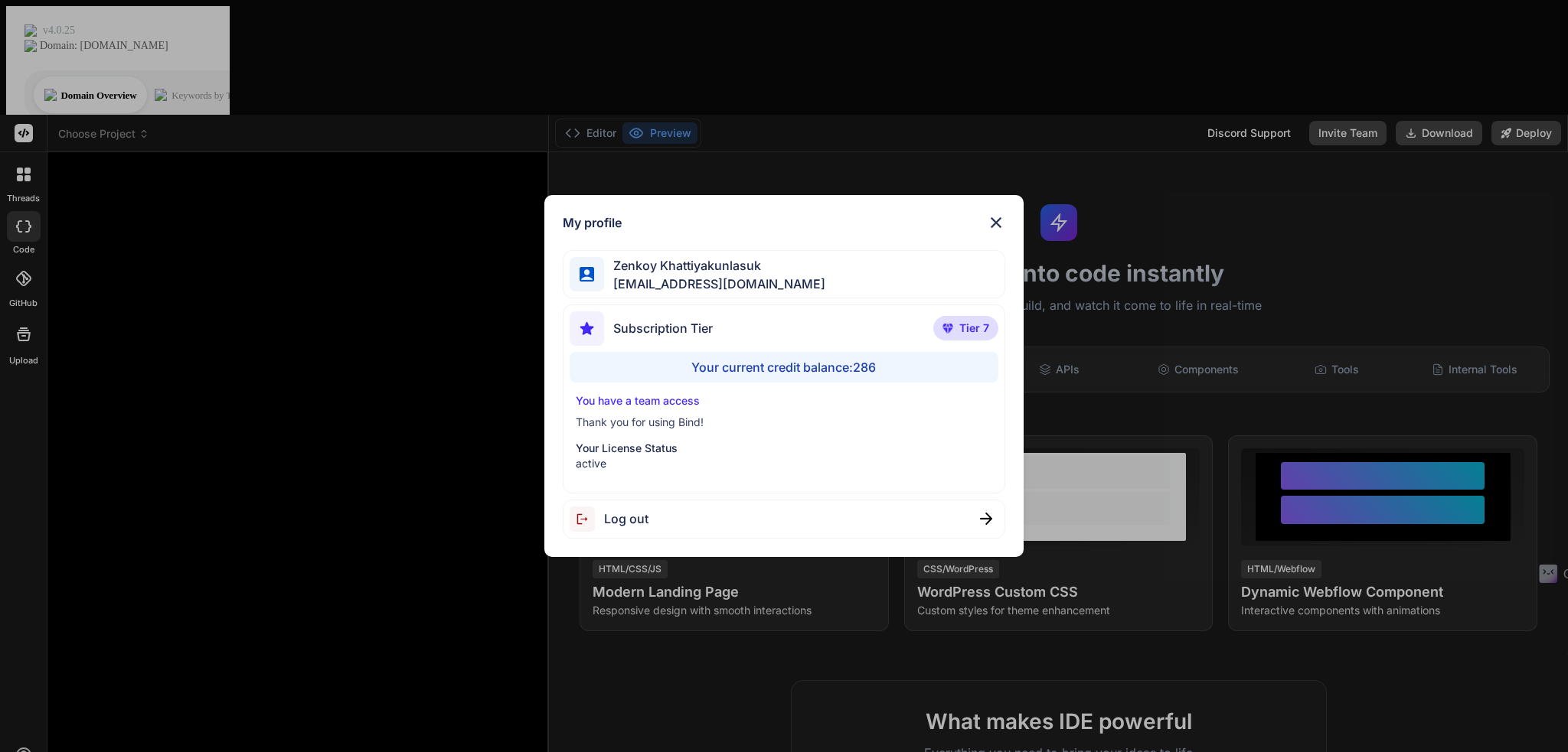
click at [621, 522] on span "Log out" at bounding box center [626, 519] width 44 height 18
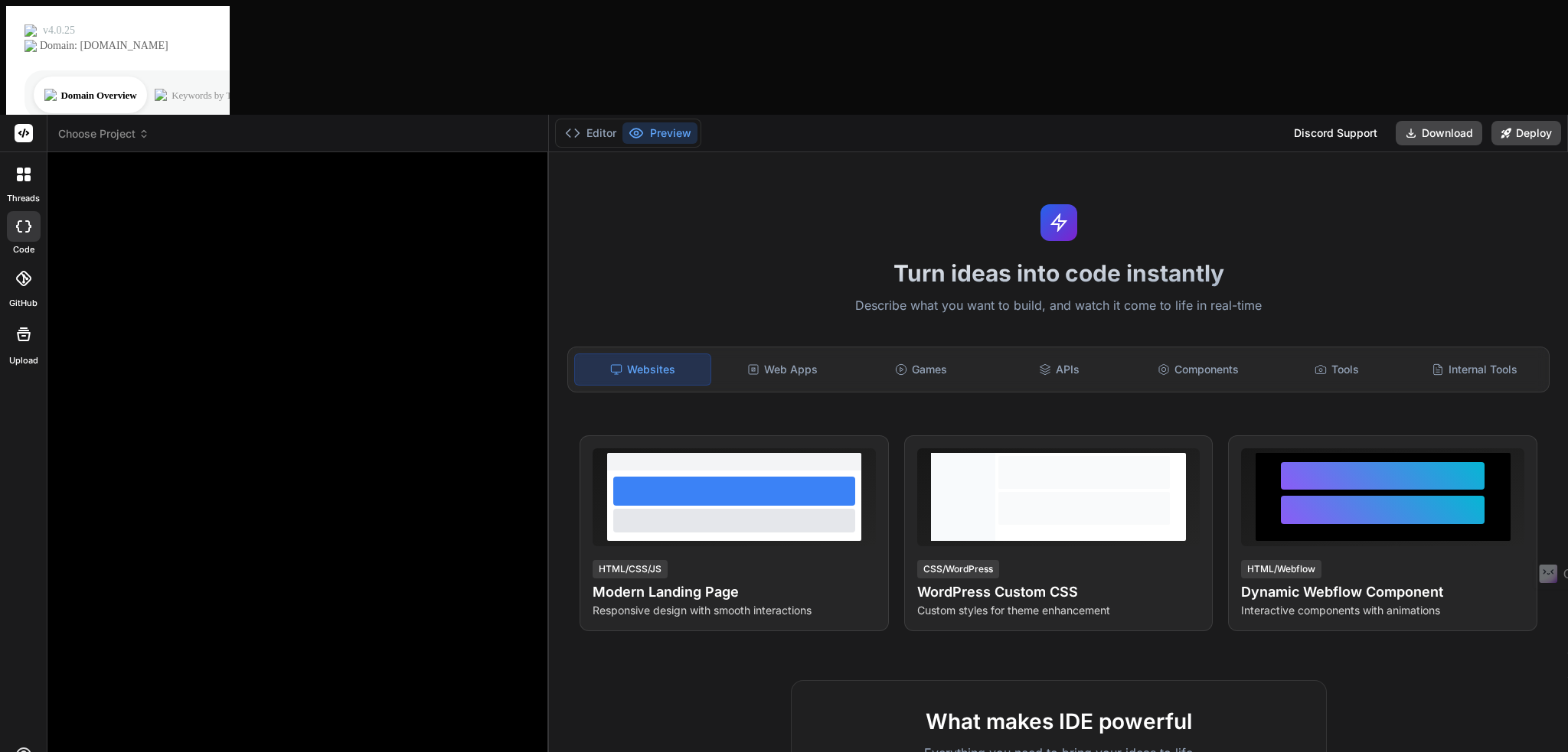
type textarea "x"
